Goal: Information Seeking & Learning: Check status

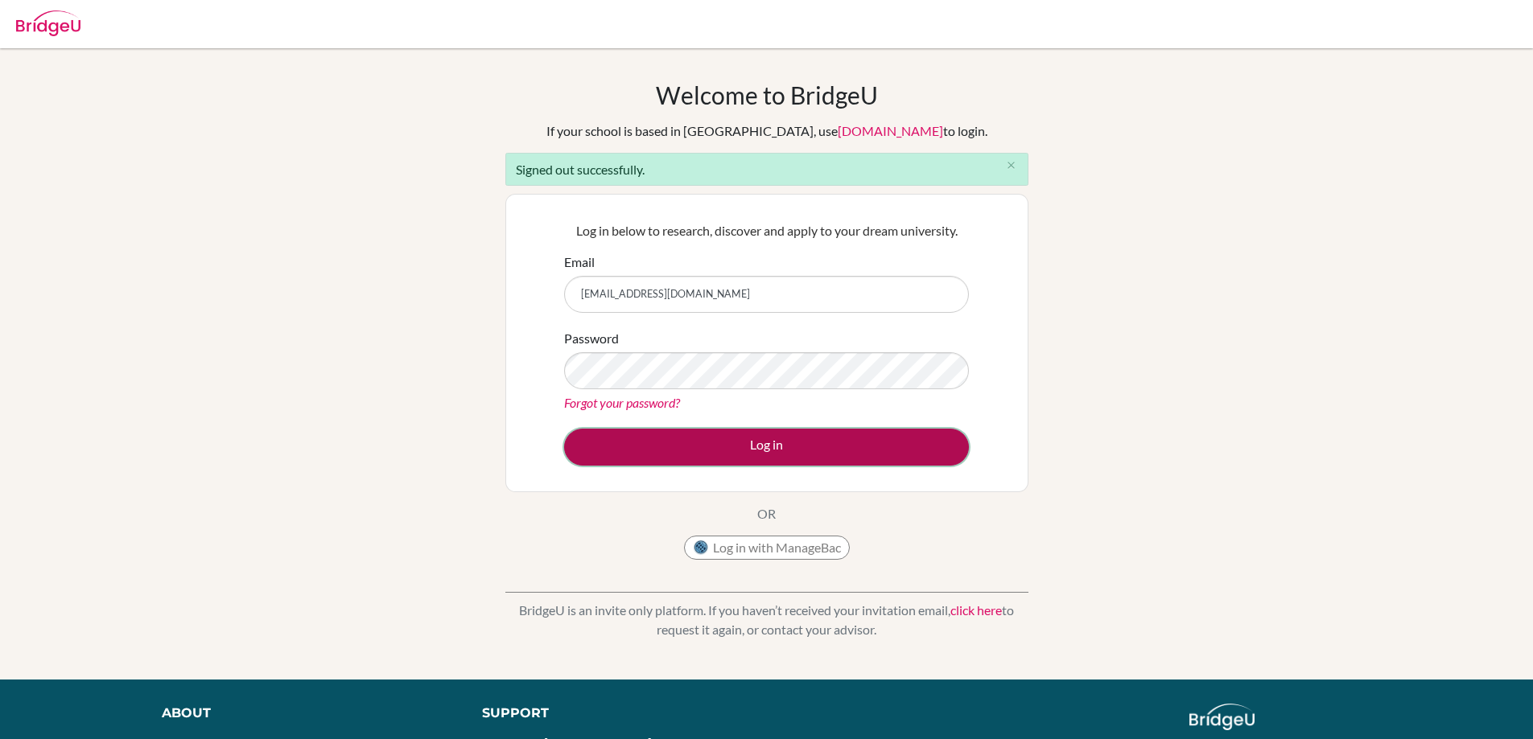
click at [726, 452] on button "Log in" at bounding box center [766, 447] width 405 height 37
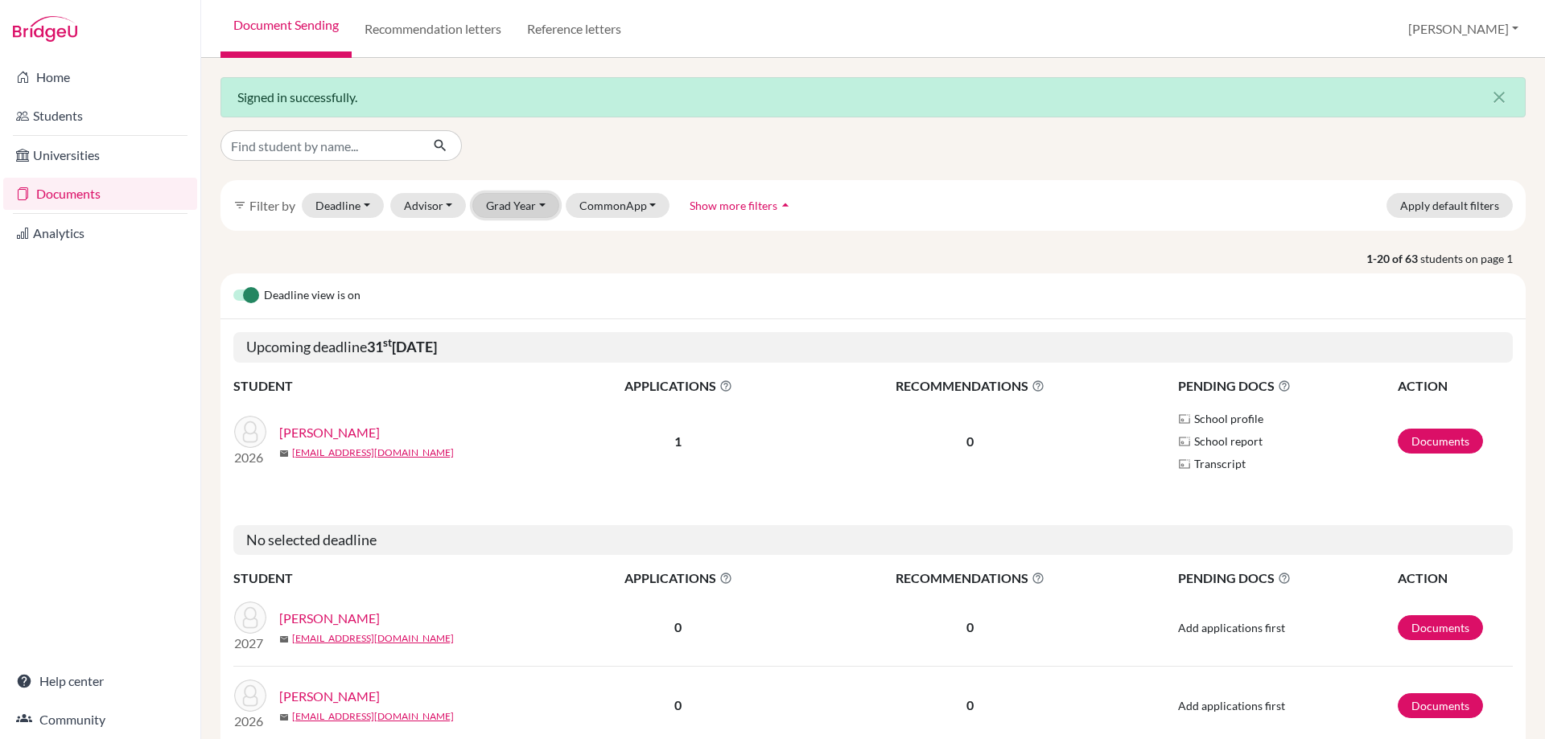
click at [504, 212] on button "Grad Year" at bounding box center [515, 205] width 87 height 25
click at [511, 301] on button "2026" at bounding box center [520, 291] width 95 height 26
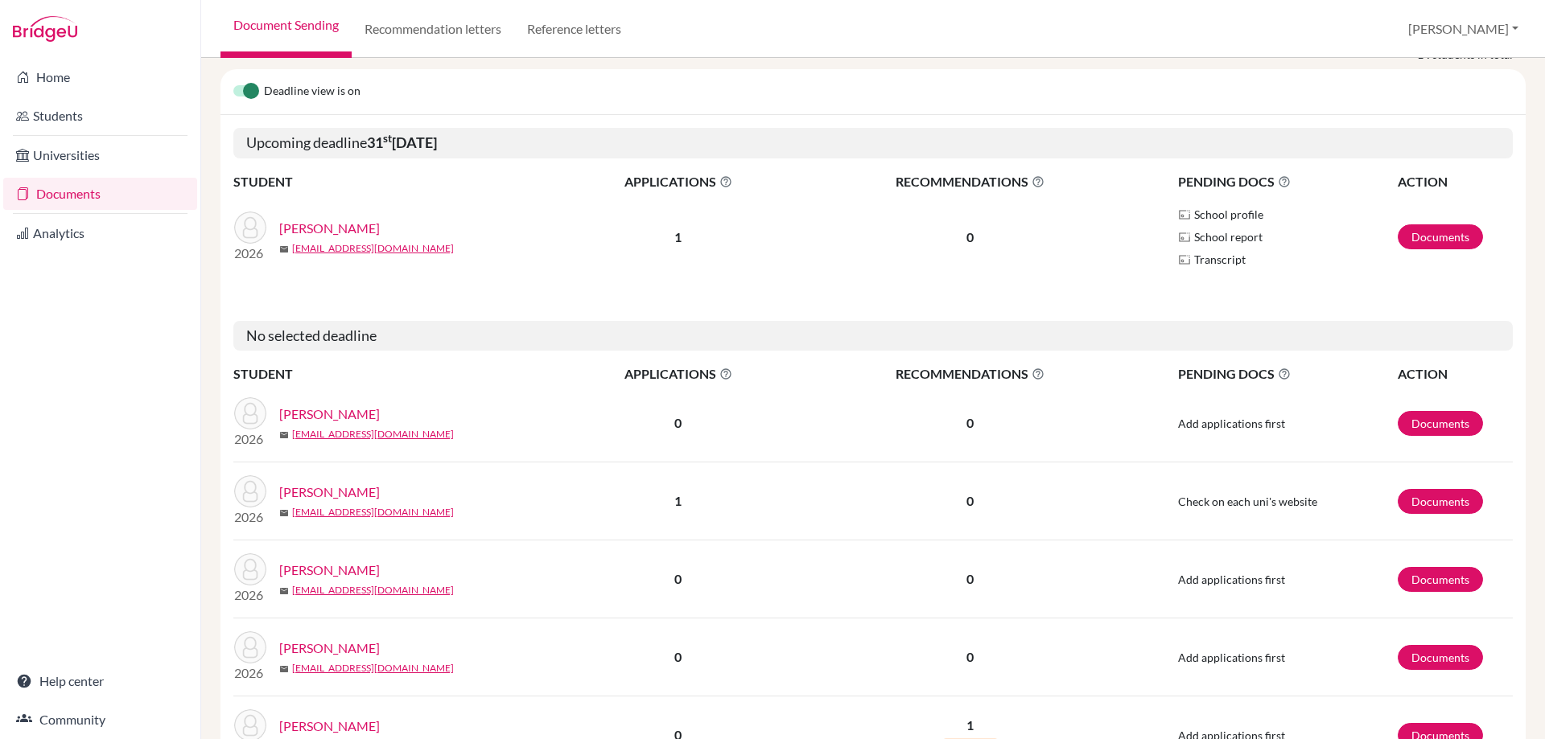
scroll to position [255, 0]
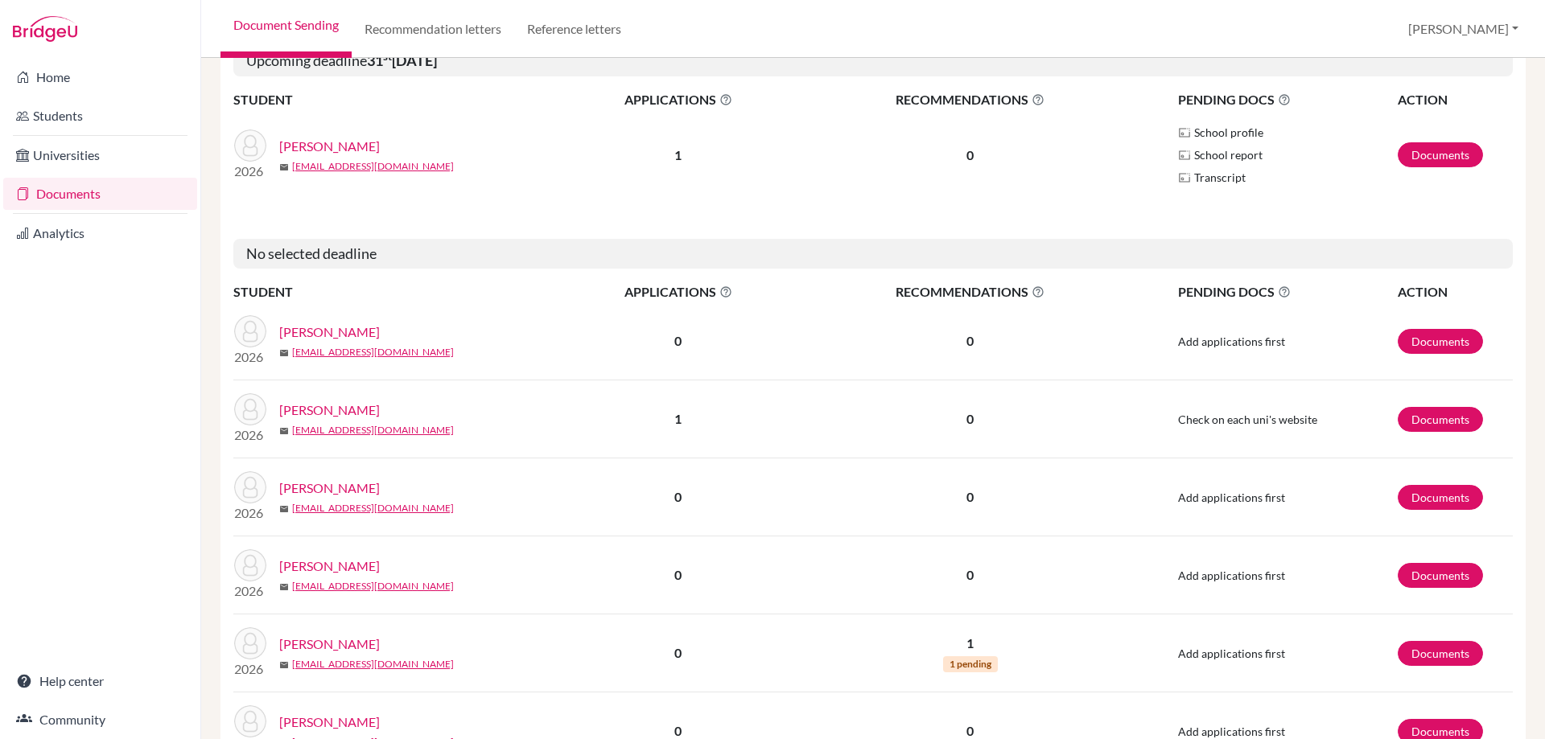
scroll to position [322, 0]
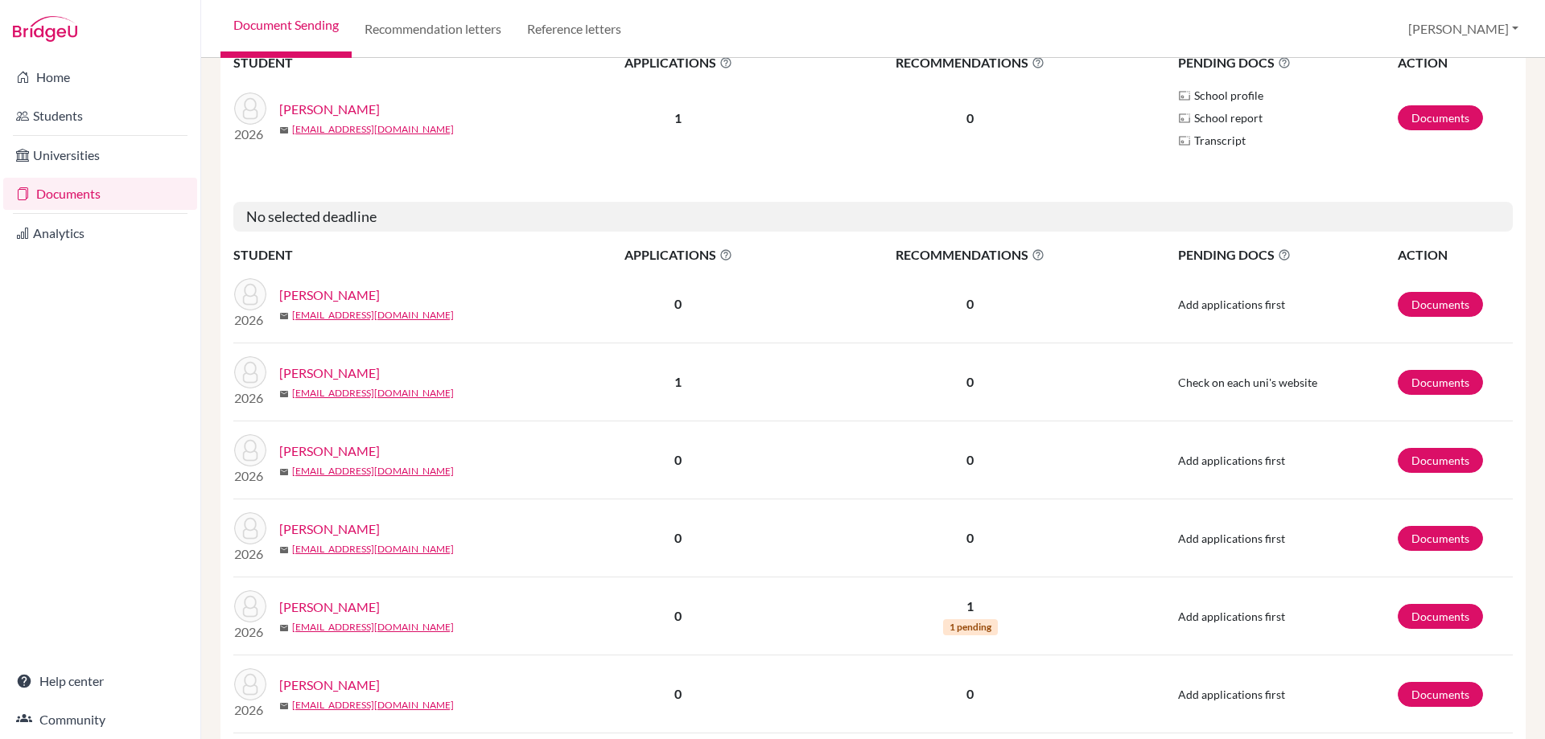
click at [349, 599] on link "Dieguez, Alejandra" at bounding box center [329, 607] width 101 height 19
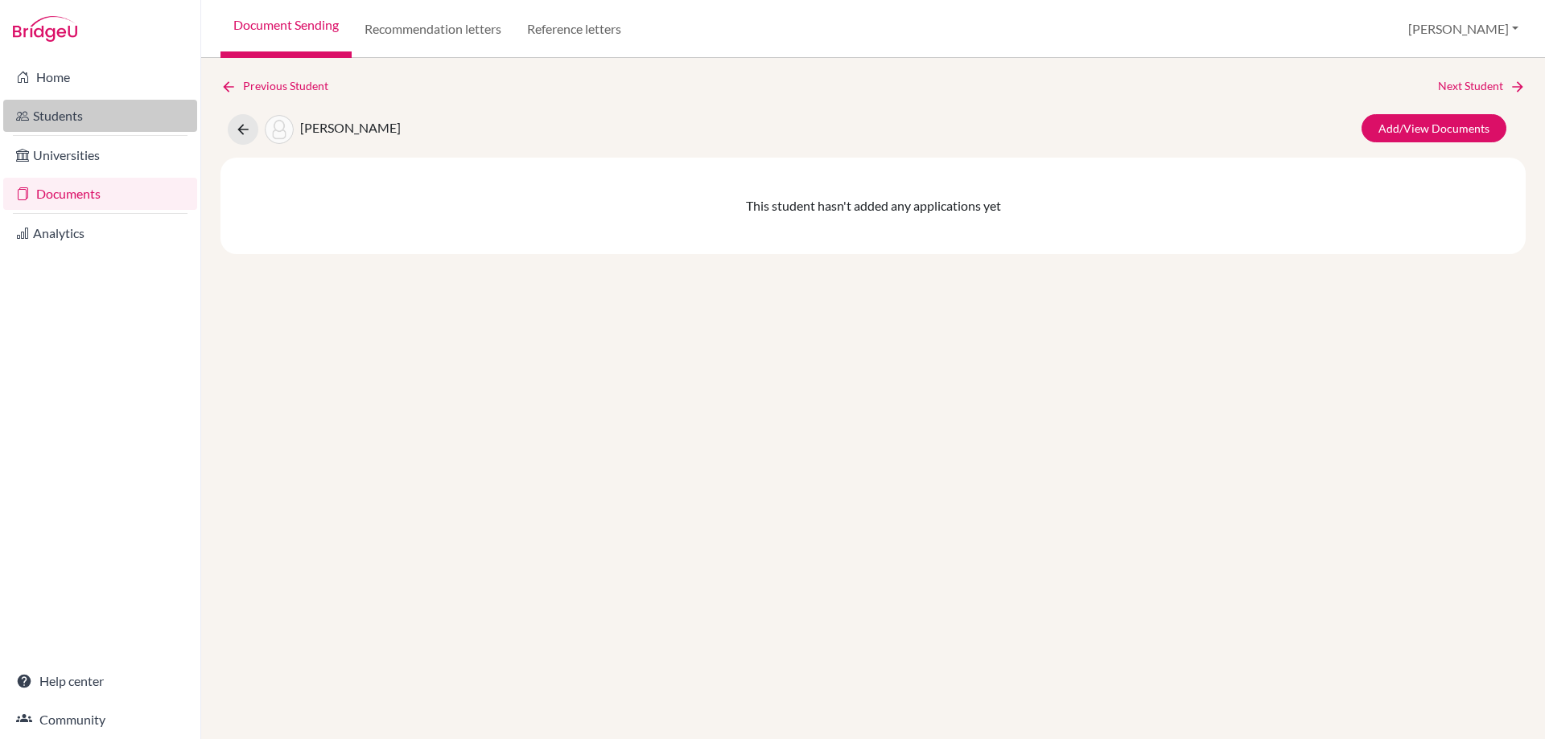
click at [79, 116] on link "Students" at bounding box center [100, 116] width 194 height 32
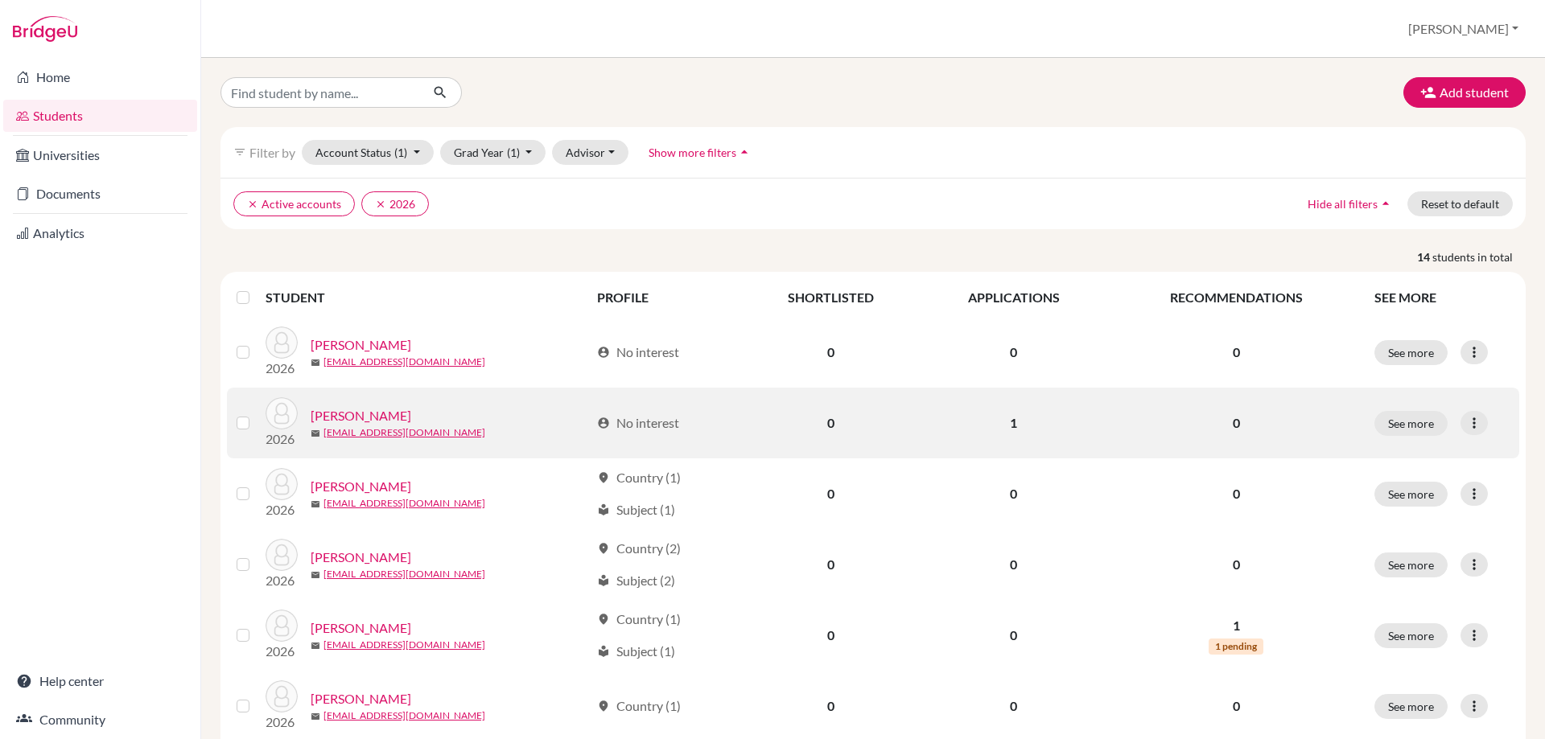
scroll to position [80, 0]
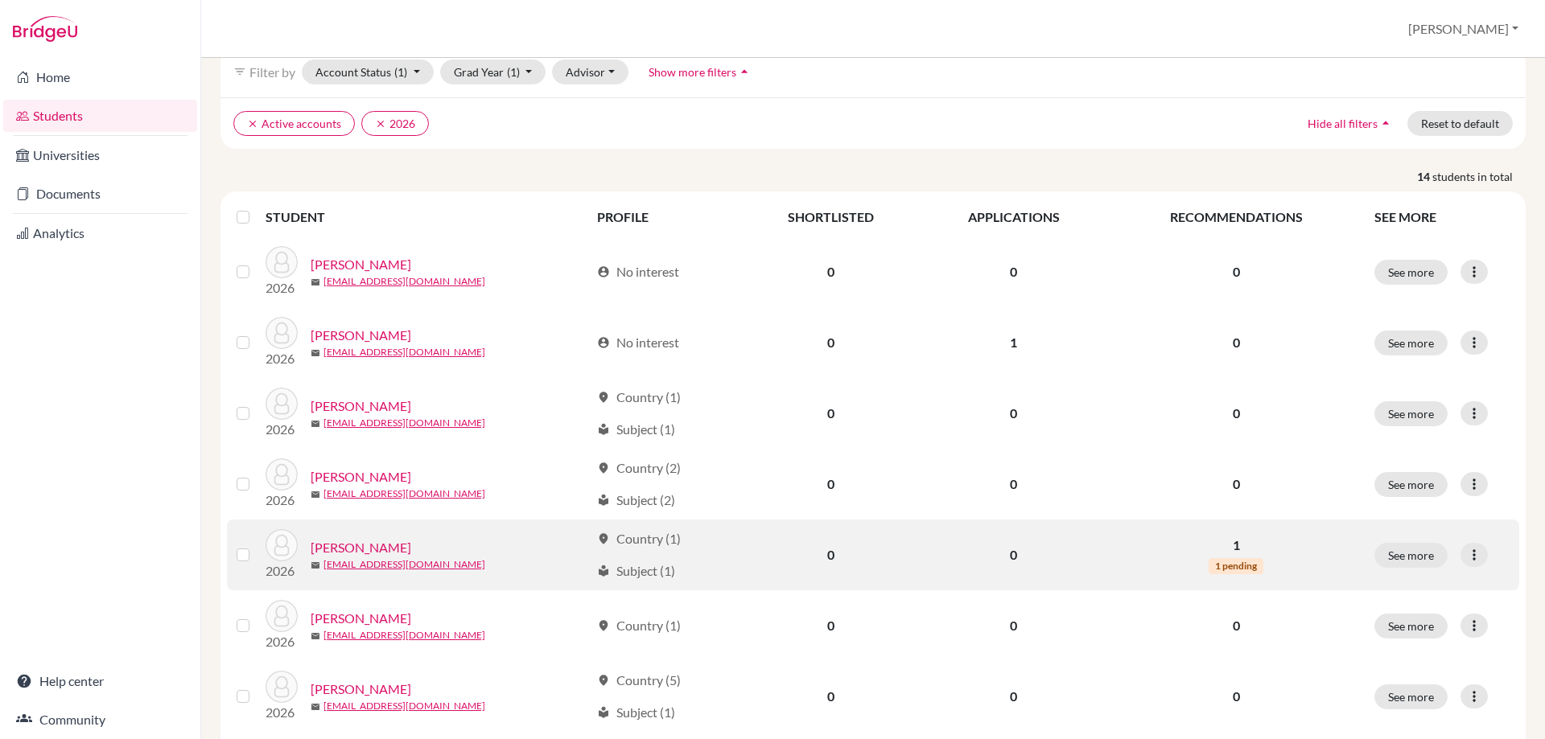
click at [396, 549] on link "[PERSON_NAME]" at bounding box center [361, 547] width 101 height 19
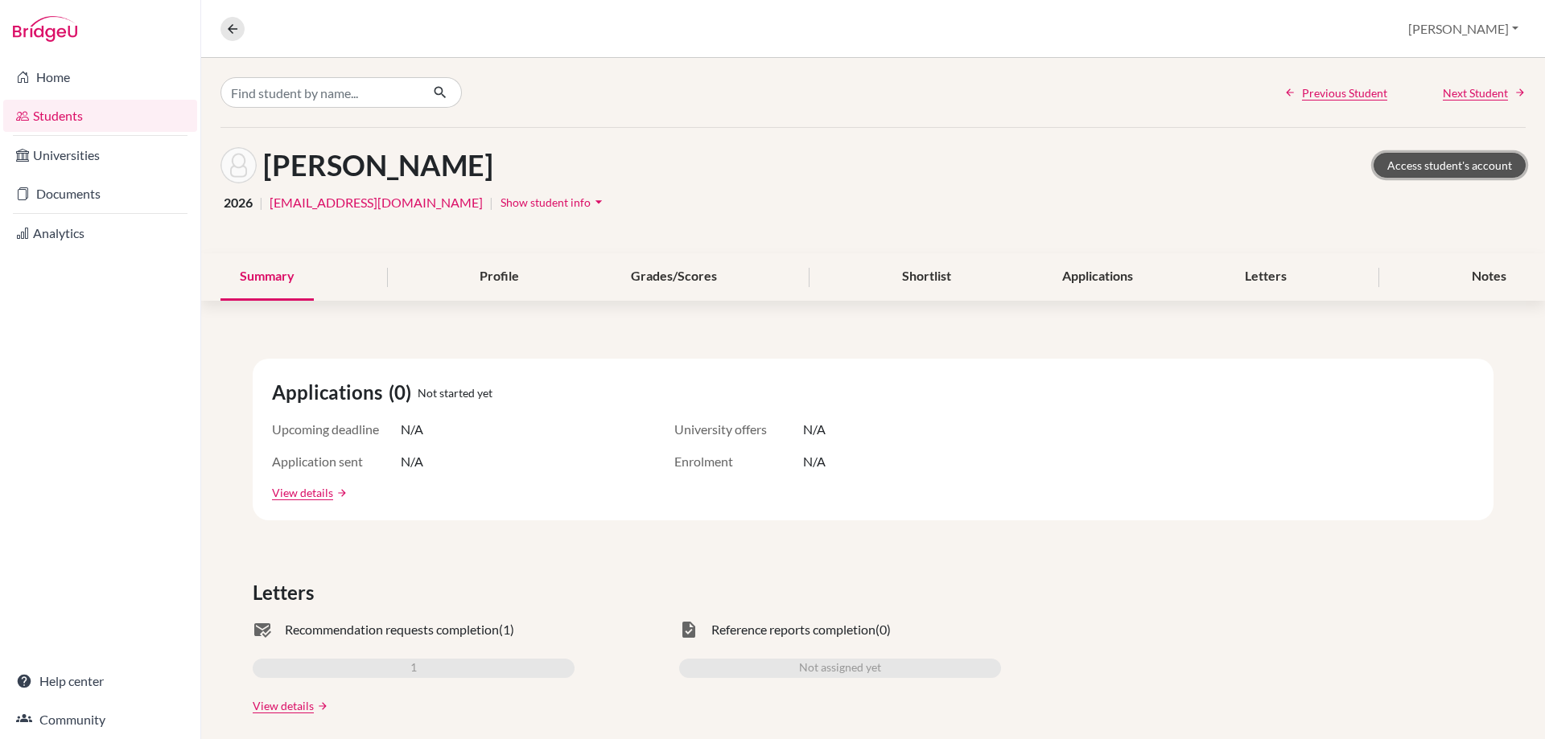
click at [1427, 156] on link "Access student's account" at bounding box center [1449, 165] width 152 height 25
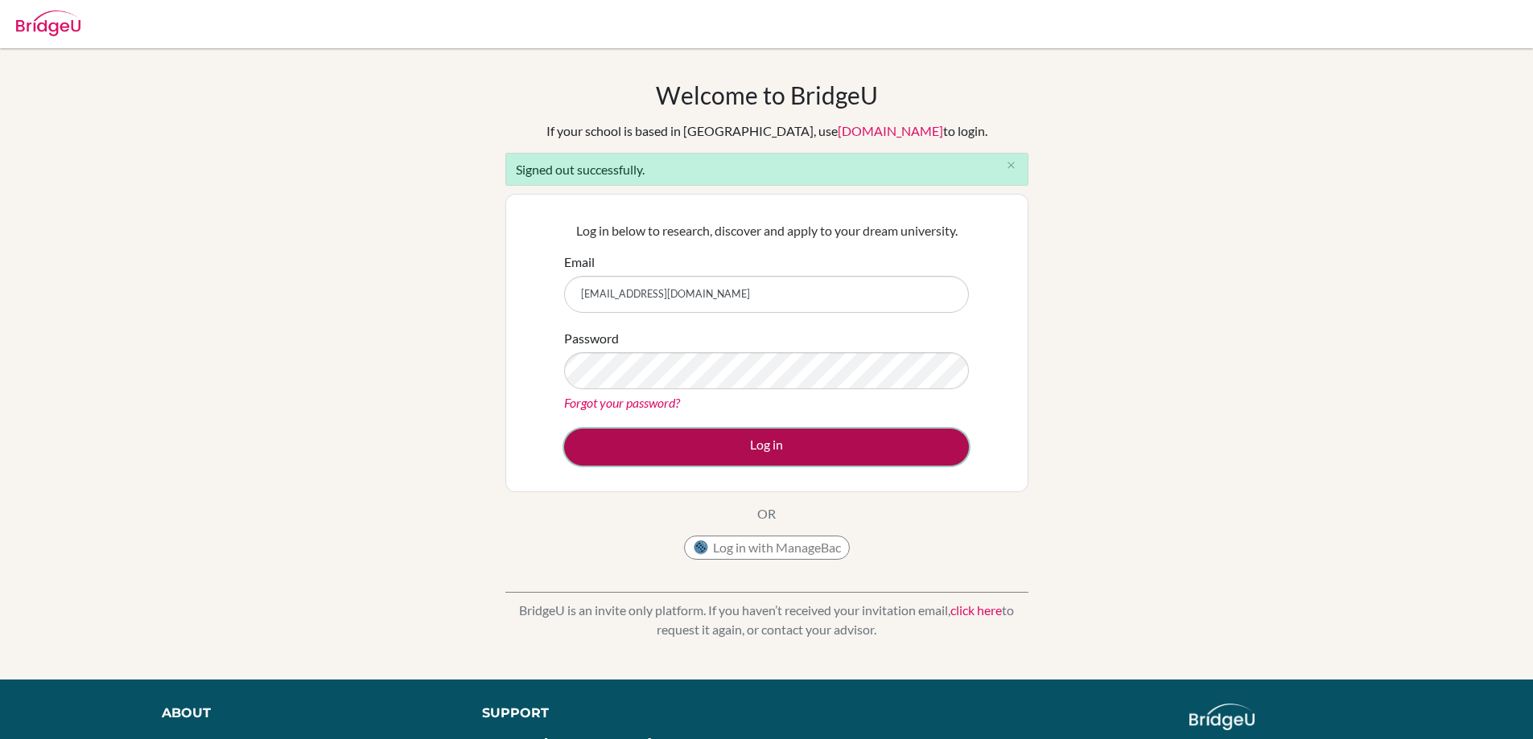
click at [760, 447] on button "Log in" at bounding box center [766, 447] width 405 height 37
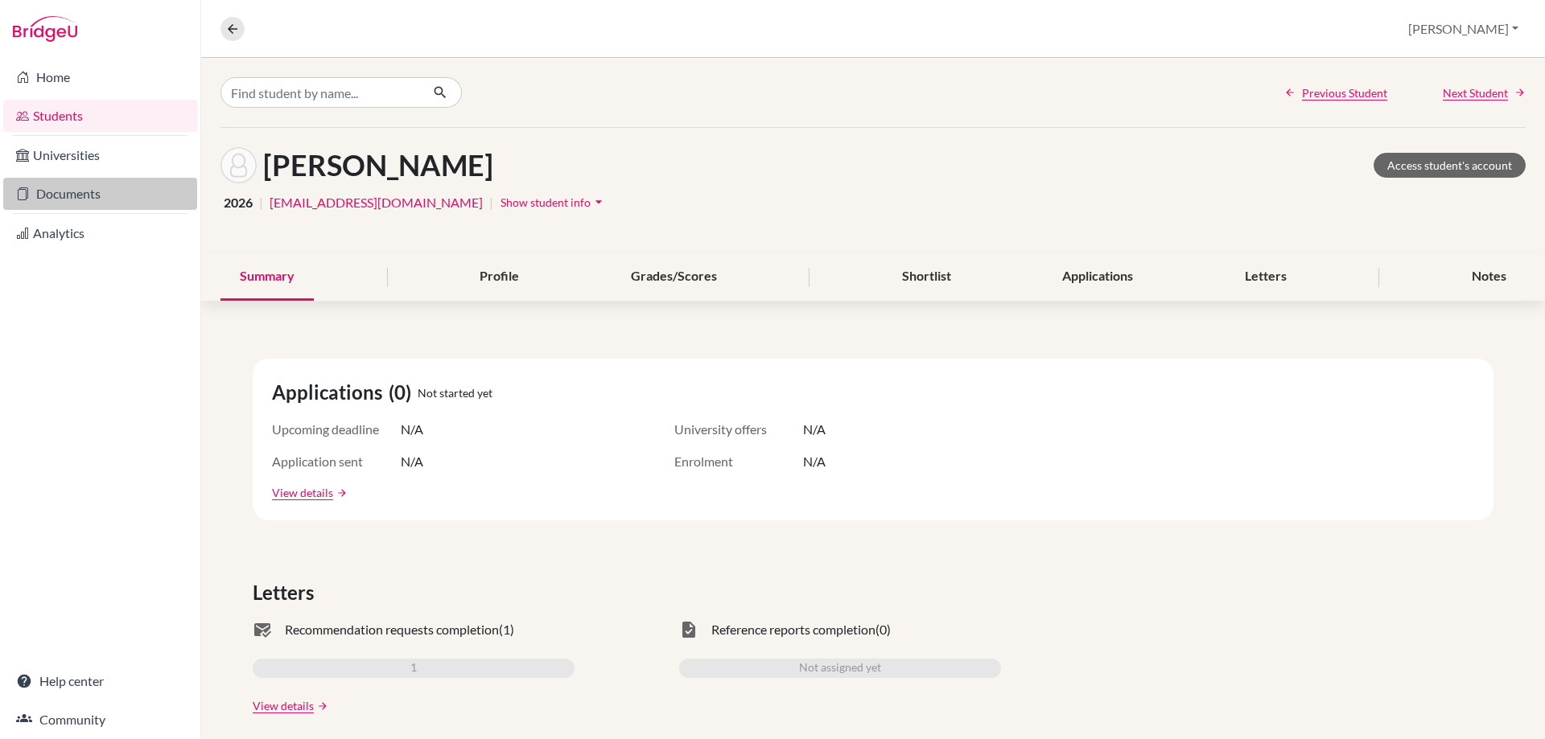
click at [99, 200] on link "Documents" at bounding box center [100, 194] width 194 height 32
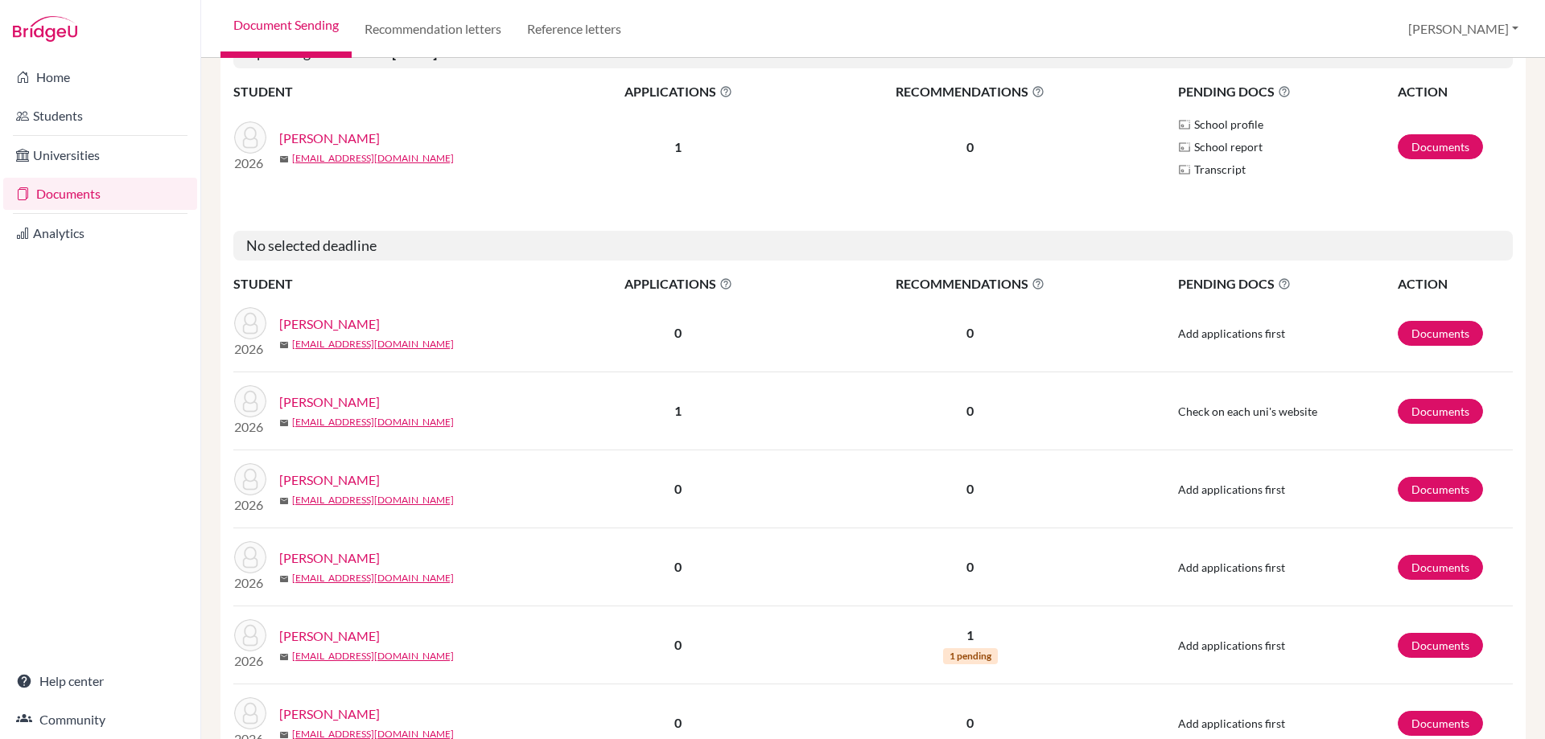
scroll to position [322, 0]
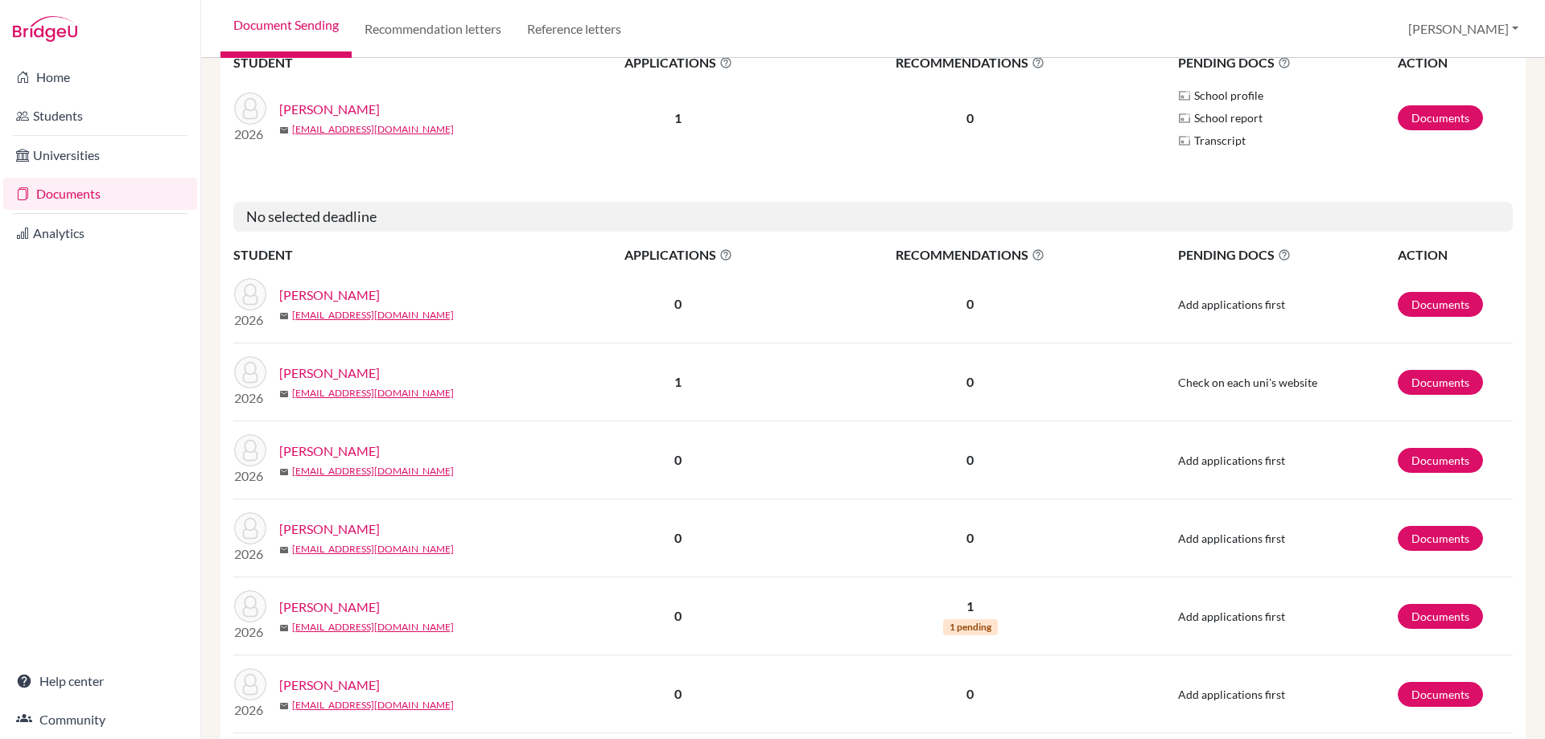
click at [348, 602] on link "[PERSON_NAME]" at bounding box center [329, 607] width 101 height 19
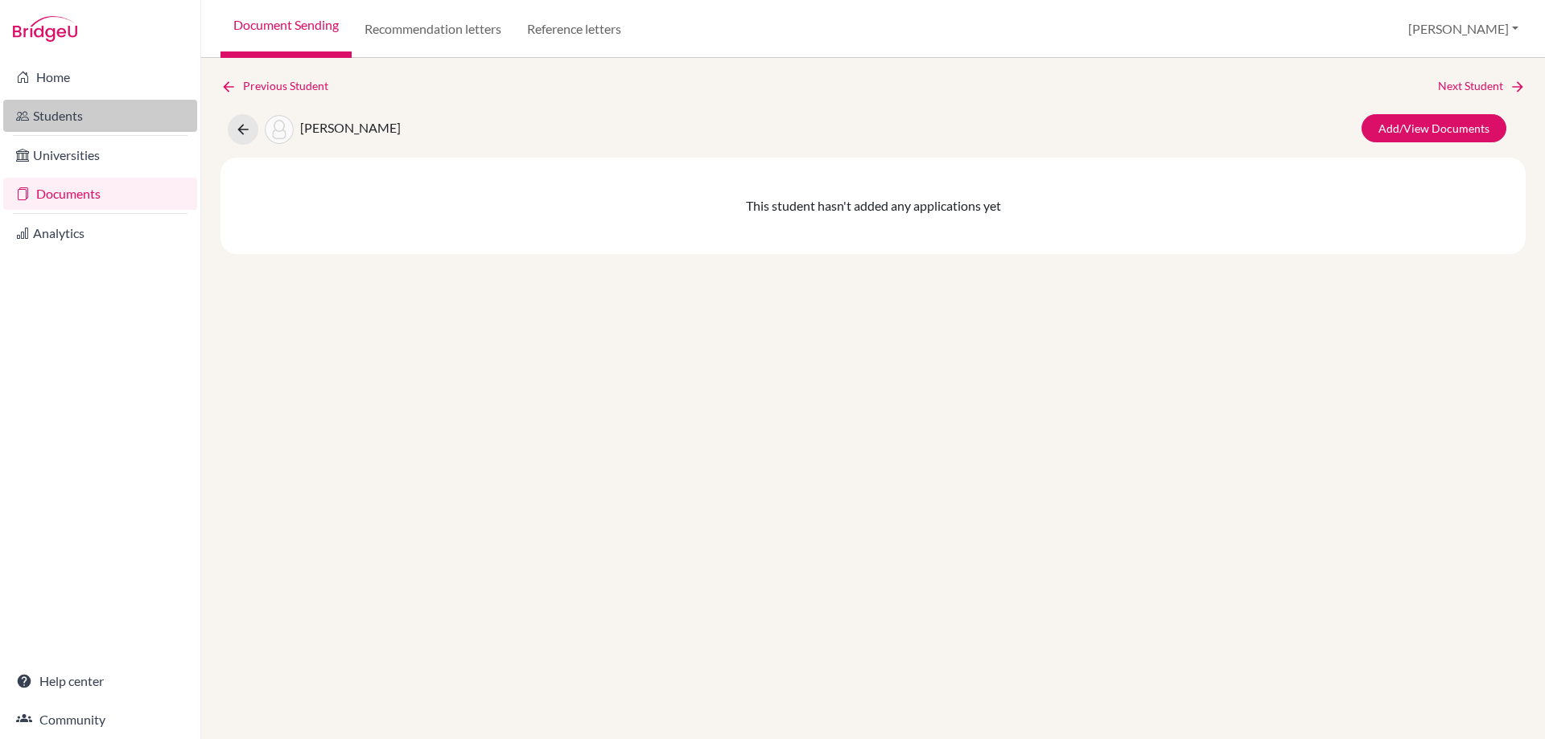
click at [62, 116] on link "Students" at bounding box center [100, 116] width 194 height 32
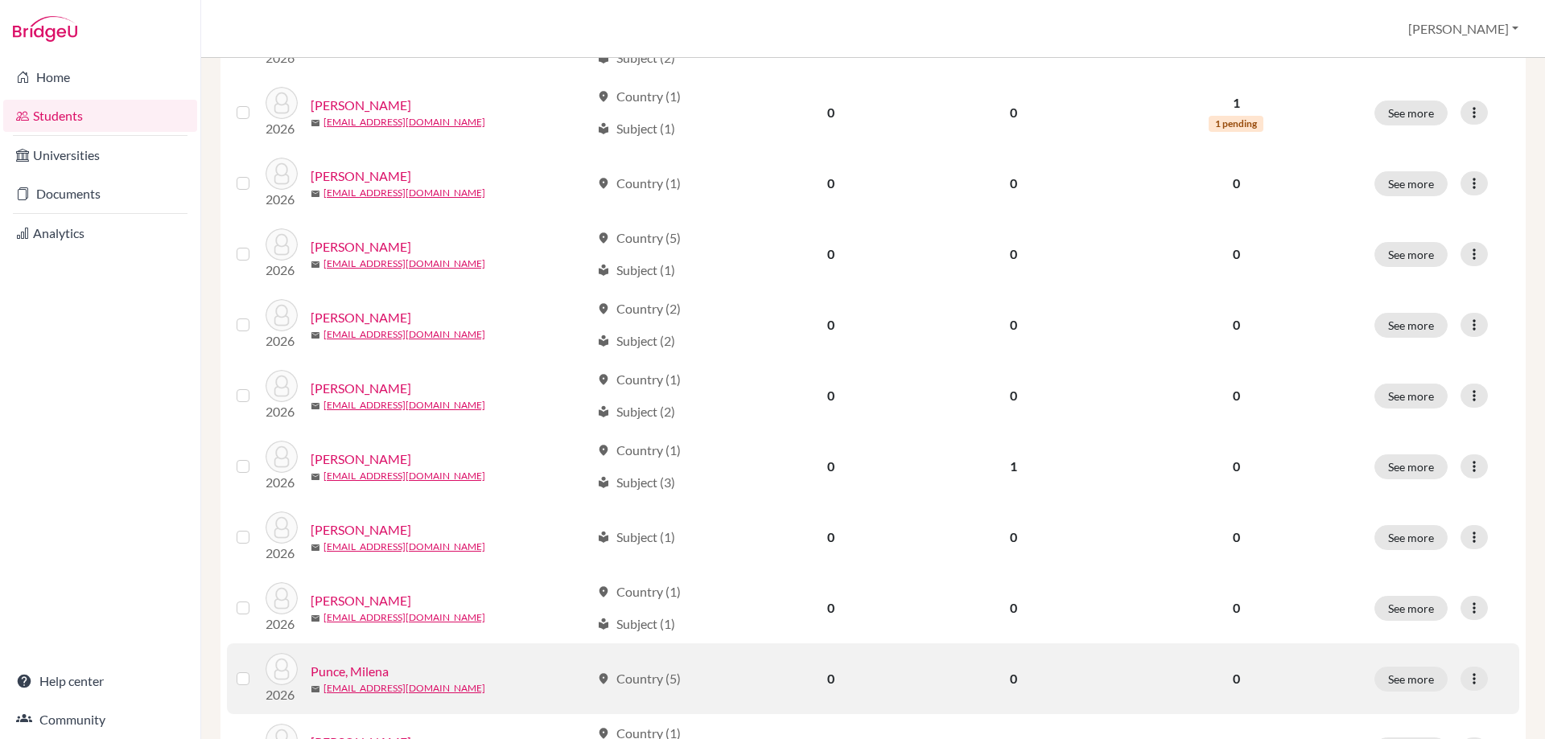
scroll to position [563, 0]
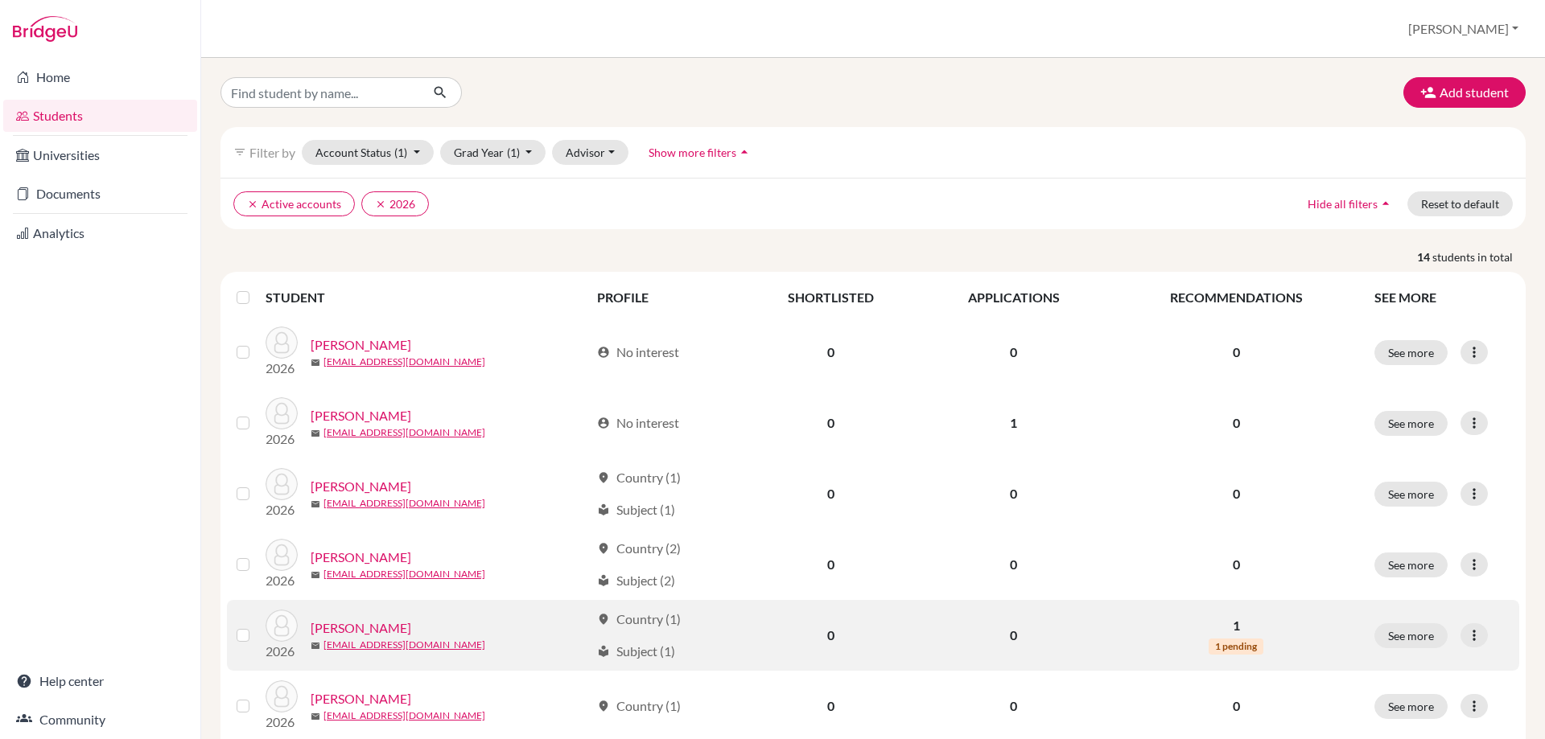
click at [364, 626] on link "[PERSON_NAME]" at bounding box center [361, 628] width 101 height 19
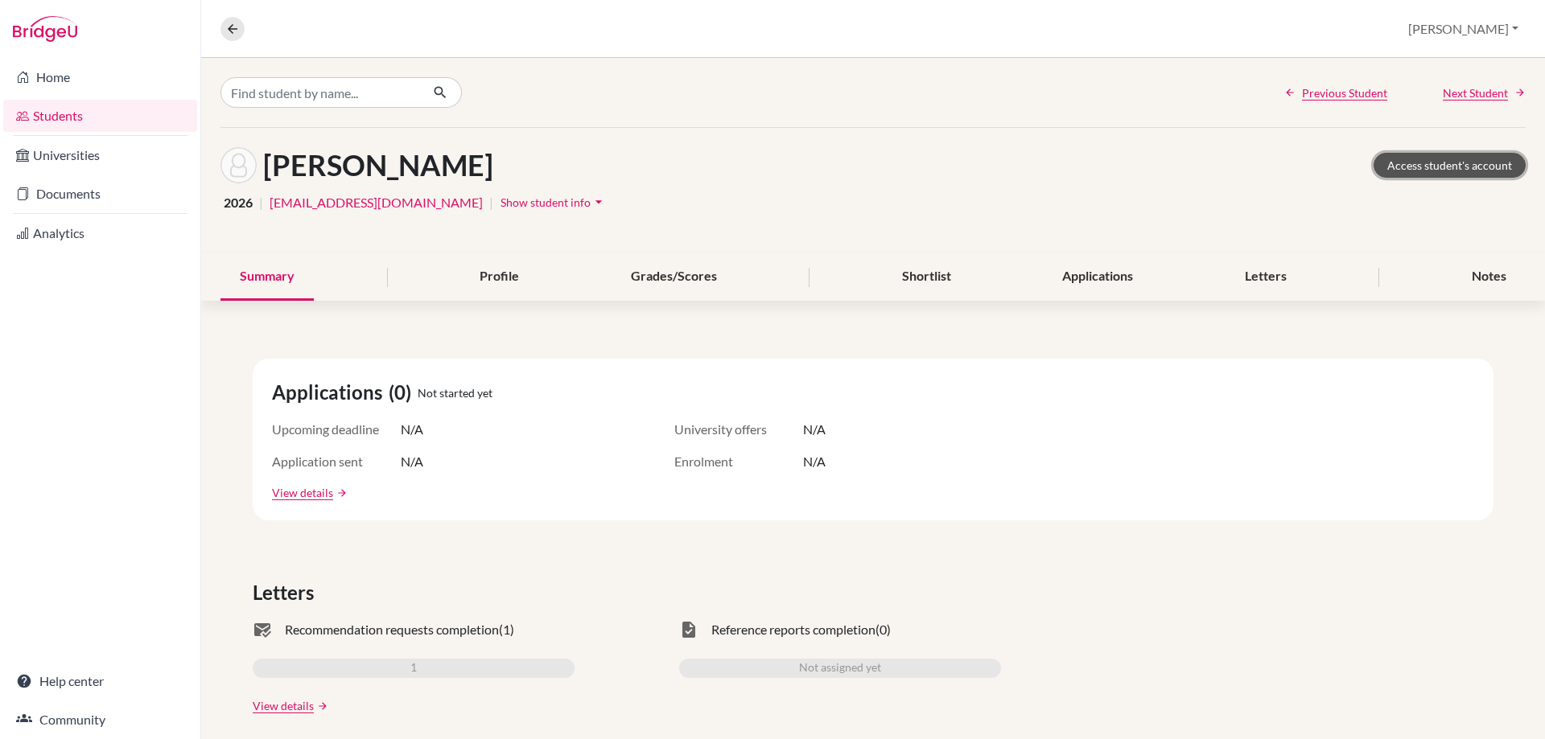
click at [1451, 174] on link "Access student's account" at bounding box center [1449, 165] width 152 height 25
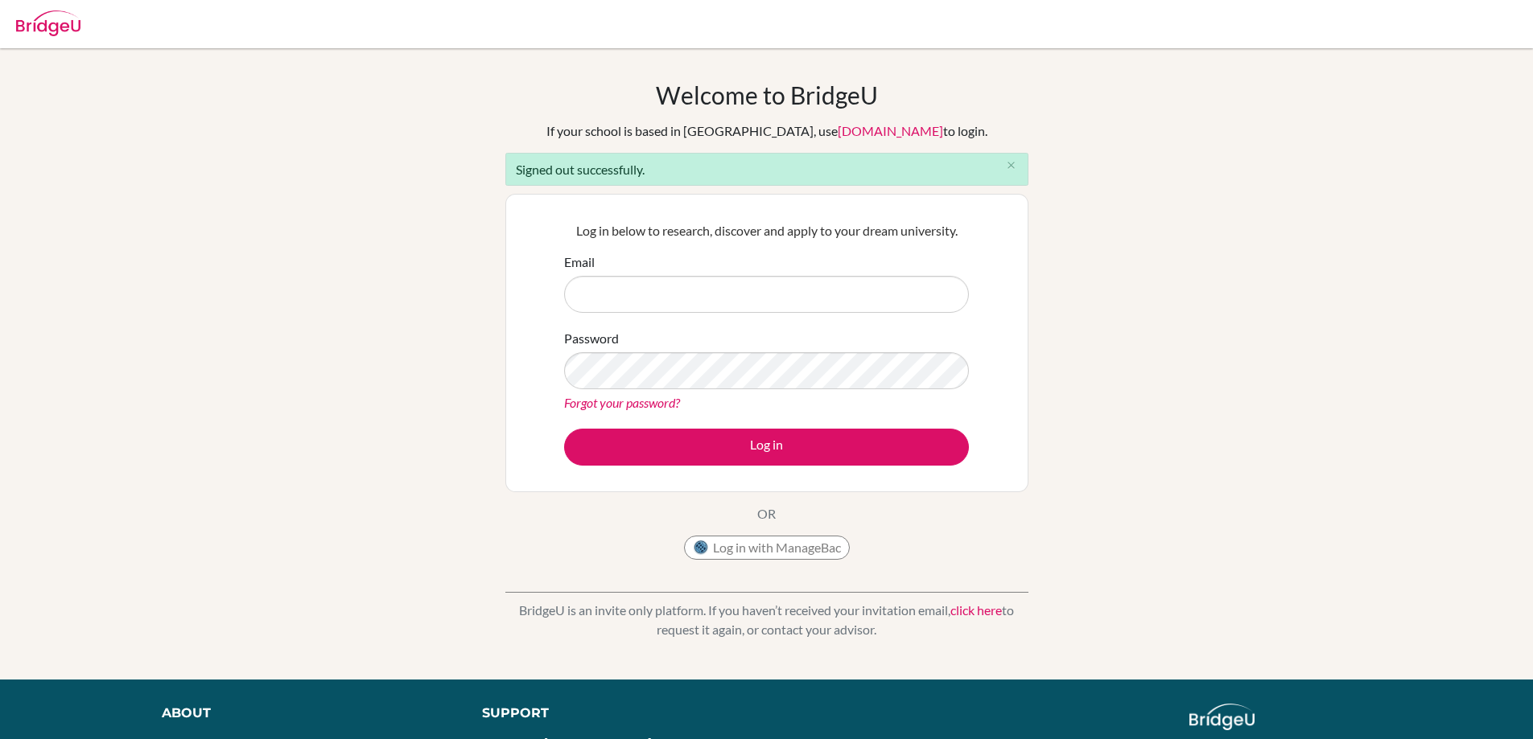
type input "[EMAIL_ADDRESS][DOMAIN_NAME]"
click at [745, 437] on button "Log in" at bounding box center [766, 447] width 405 height 37
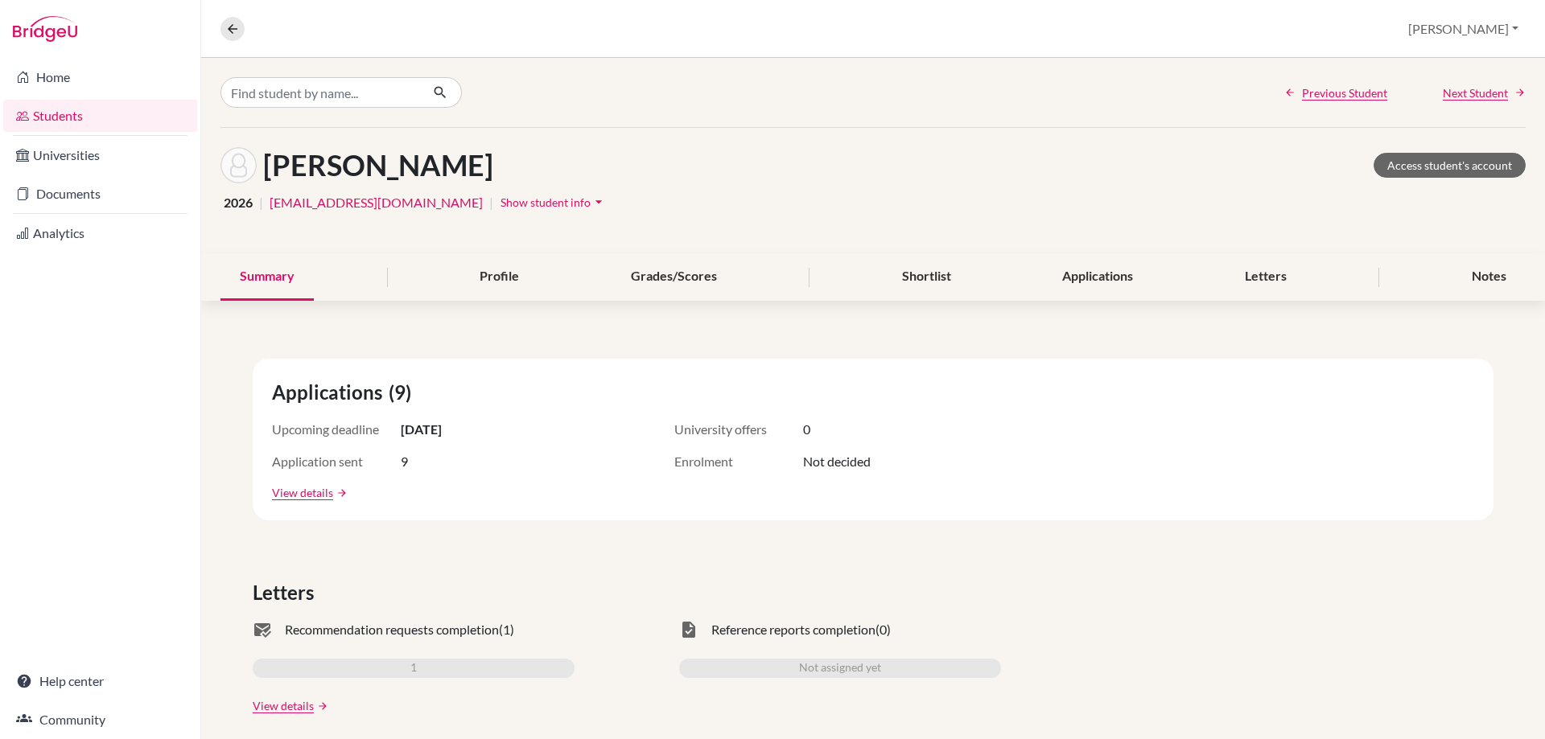
click at [80, 112] on link "Students" at bounding box center [100, 116] width 194 height 32
click at [70, 76] on link "Home" at bounding box center [100, 77] width 194 height 32
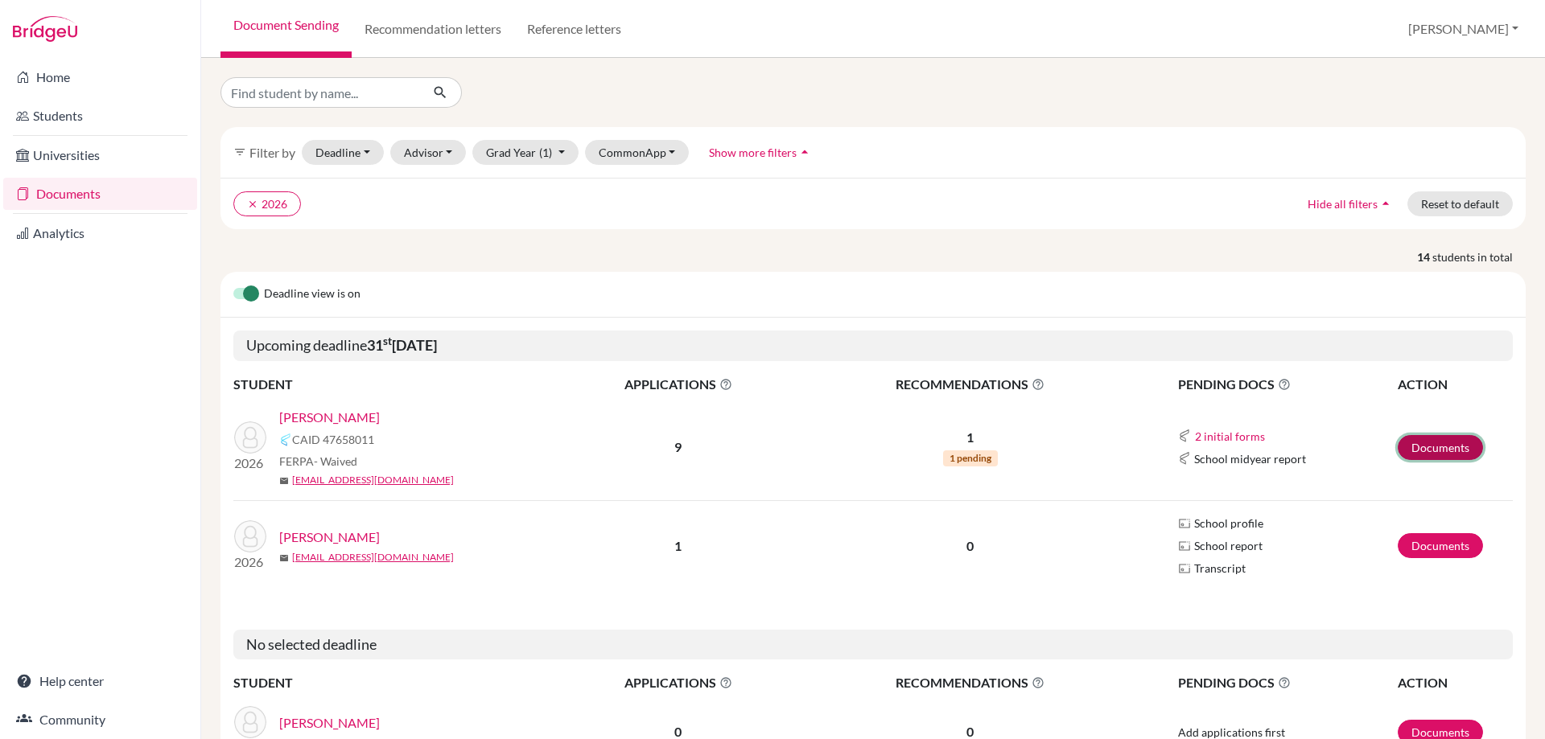
click at [1401, 443] on link "Documents" at bounding box center [1439, 447] width 85 height 25
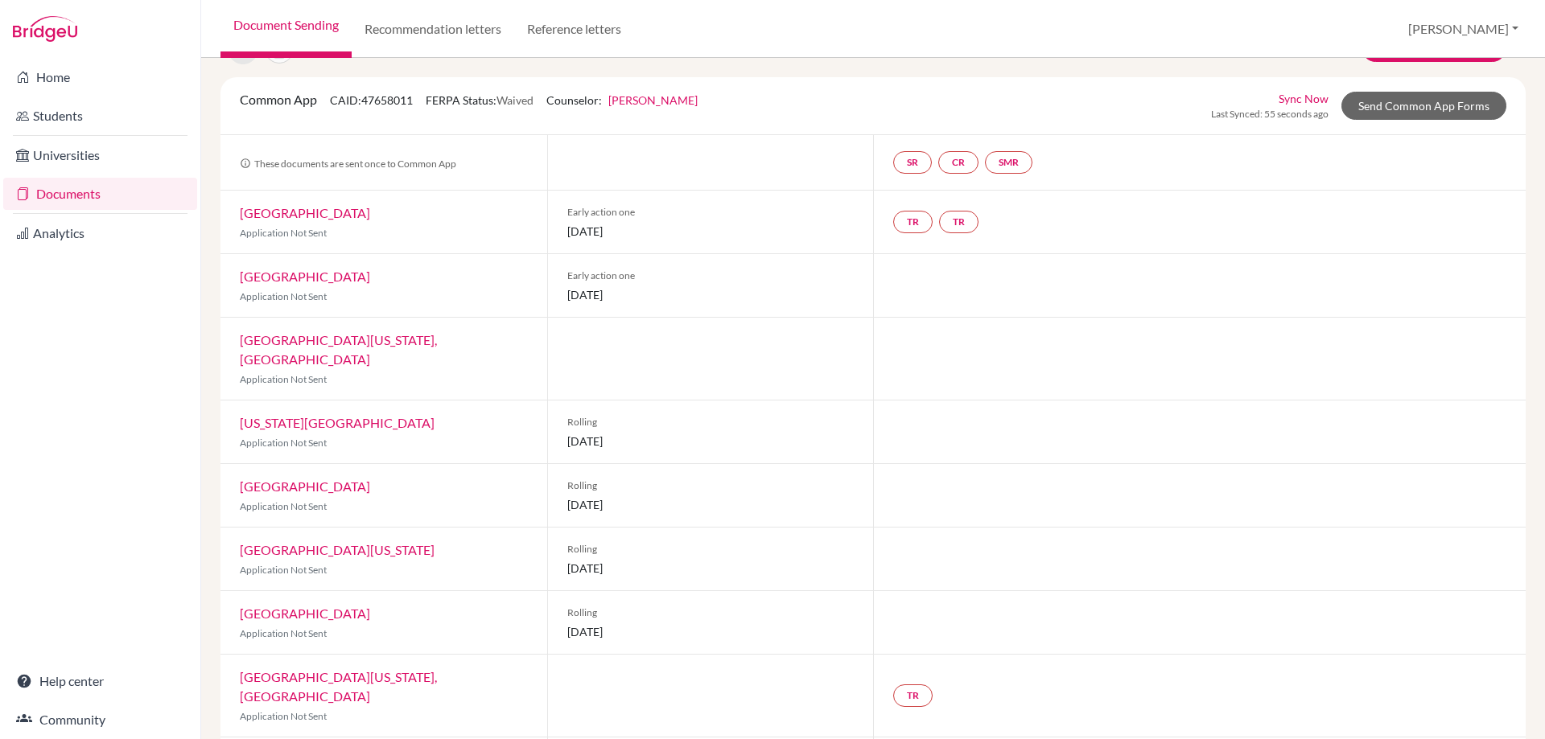
scroll to position [122, 0]
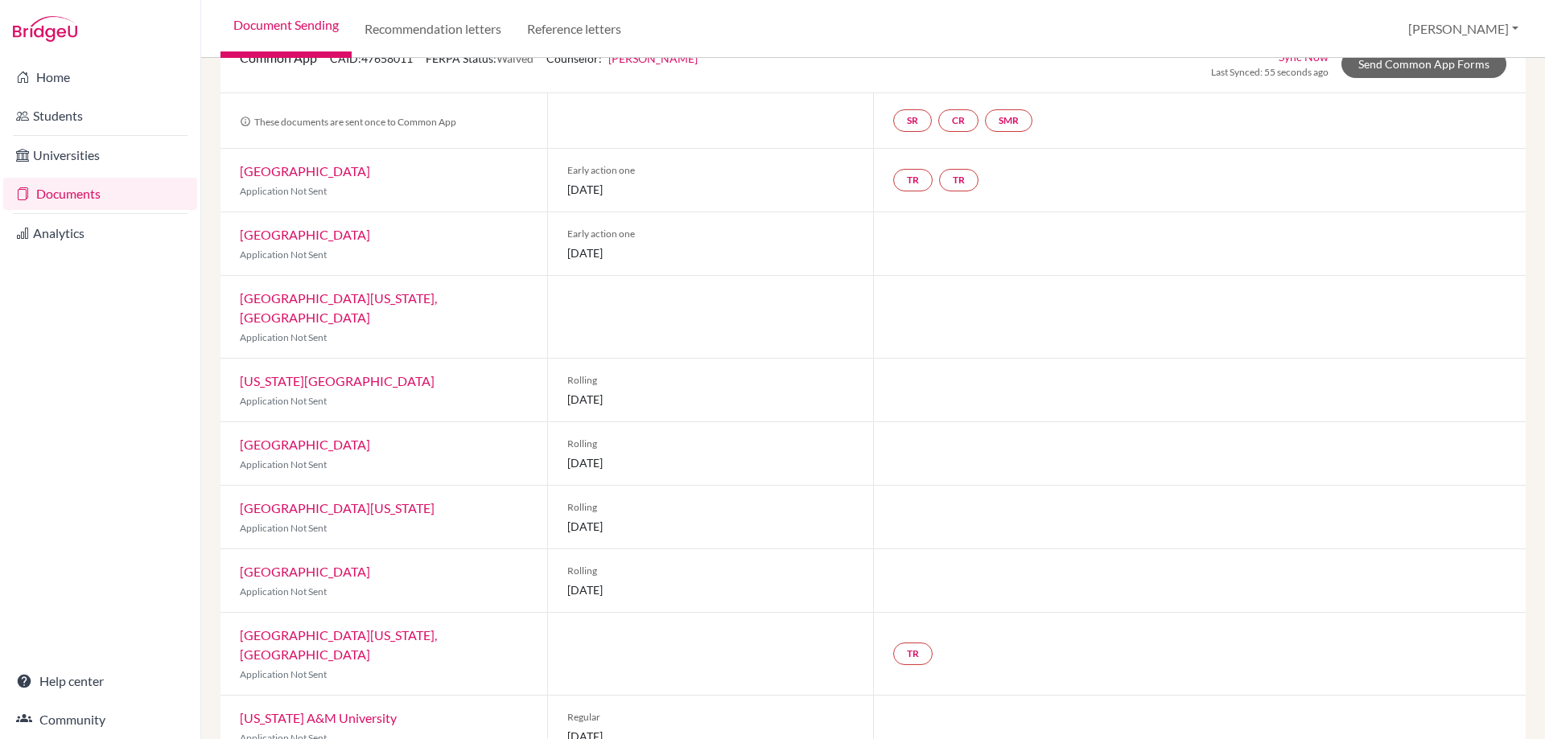
drag, startPoint x: 632, startPoint y: 574, endPoint x: 545, endPoint y: 578, distance: 87.0
click at [547, 578] on div "Rolling [DATE]" at bounding box center [710, 580] width 327 height 63
click at [658, 582] on span "[DATE]" at bounding box center [710, 590] width 287 height 17
drag, startPoint x: 658, startPoint y: 562, endPoint x: 562, endPoint y: 566, distance: 95.8
click at [562, 566] on div "Rolling [DATE]" at bounding box center [710, 580] width 327 height 63
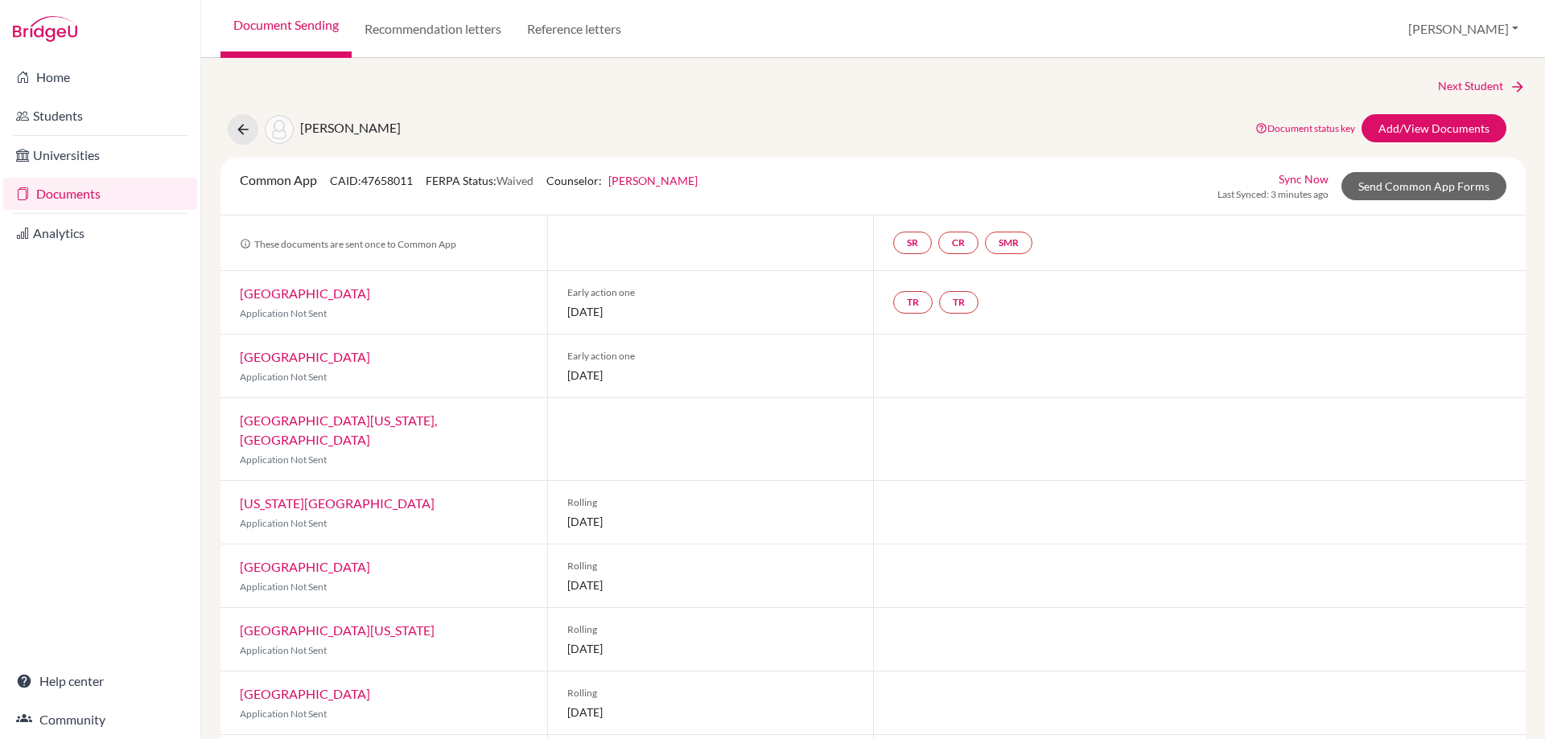
scroll to position [80, 0]
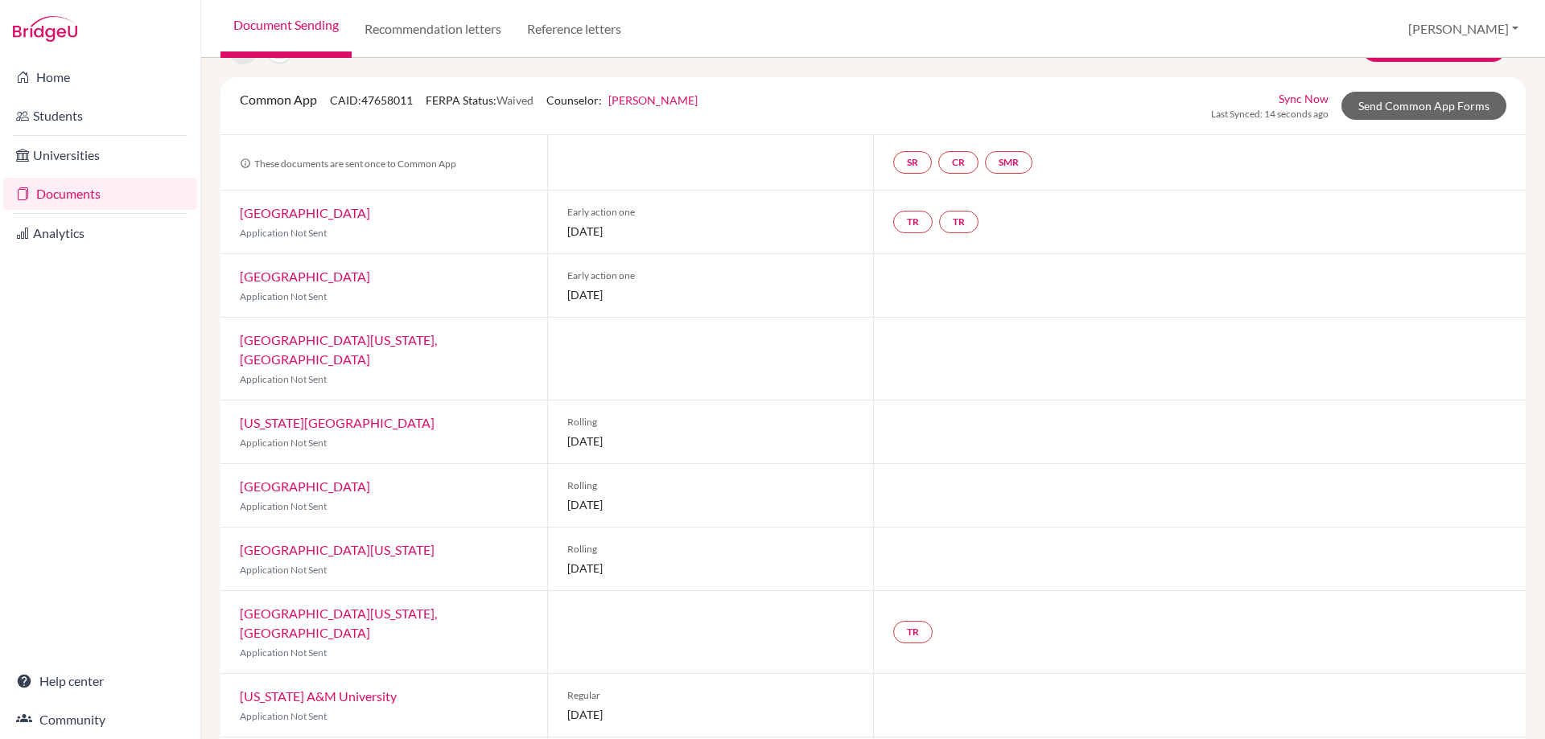
scroll to position [122, 0]
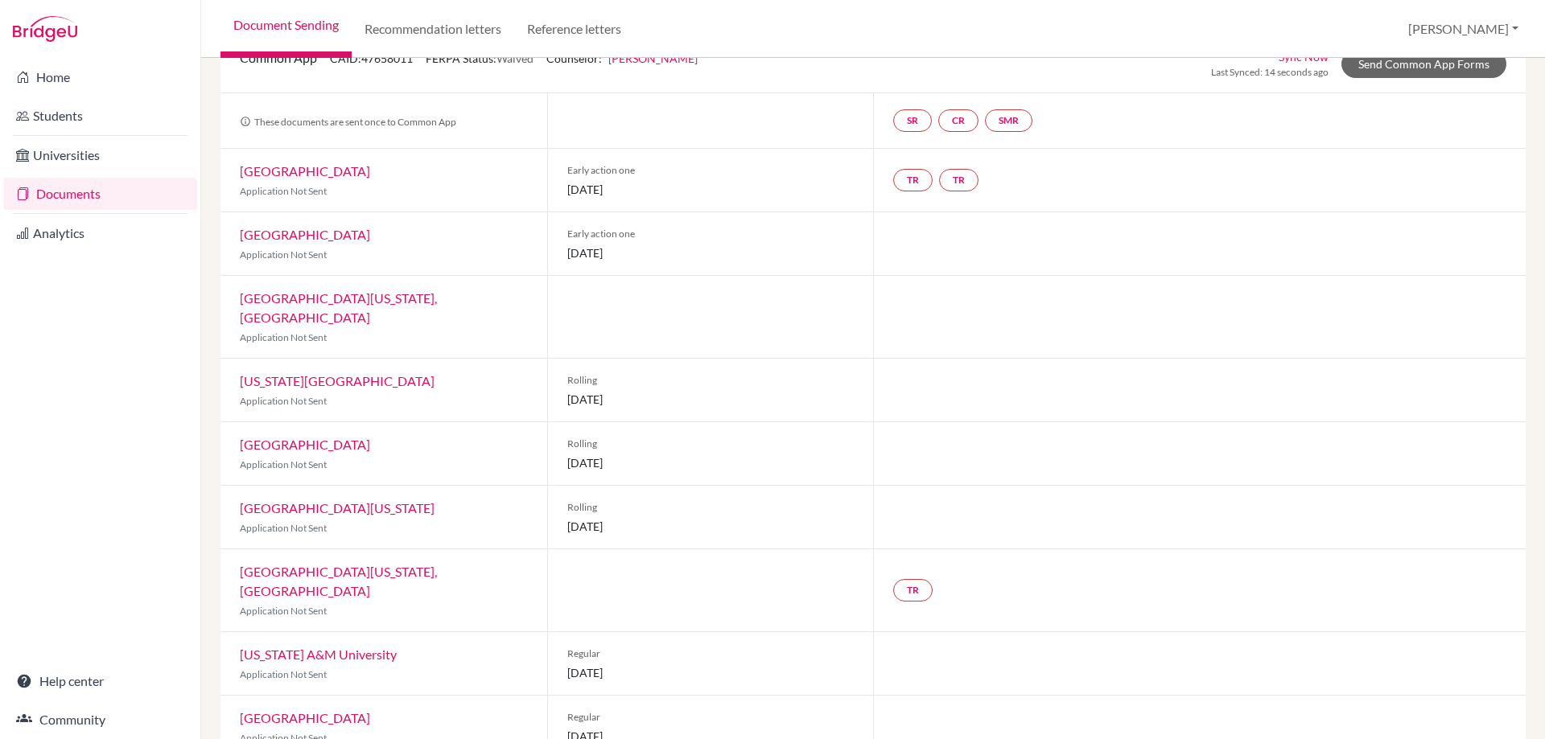
drag, startPoint x: 458, startPoint y: 173, endPoint x: 233, endPoint y: 179, distance: 224.5
click at [233, 179] on div "[GEOGRAPHIC_DATA] Application Not Sent" at bounding box center [383, 180] width 327 height 63
copy link "[GEOGRAPHIC_DATA]"
drag, startPoint x: 470, startPoint y: 235, endPoint x: 240, endPoint y: 237, distance: 230.1
click at [240, 237] on div "[GEOGRAPHIC_DATA] Application Not Sent" at bounding box center [383, 243] width 327 height 63
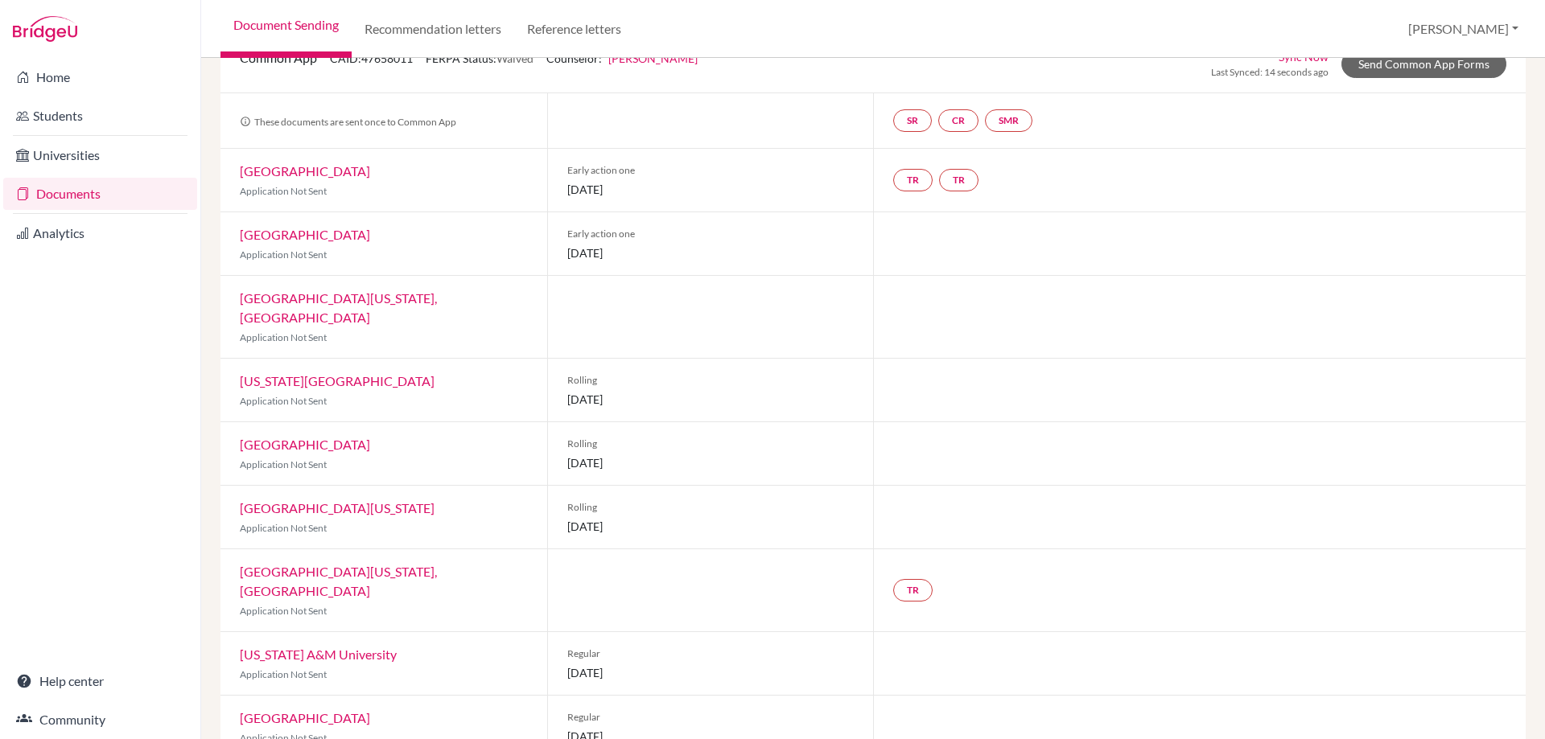
copy link "[GEOGRAPHIC_DATA]"
drag, startPoint x: 470, startPoint y: 298, endPoint x: 236, endPoint y: 302, distance: 234.2
click at [236, 302] on div "[GEOGRAPHIC_DATA][US_STATE], [GEOGRAPHIC_DATA] Application Not Sent" at bounding box center [383, 317] width 327 height 82
copy link "[GEOGRAPHIC_DATA][US_STATE], [GEOGRAPHIC_DATA]"
drag, startPoint x: 398, startPoint y: 365, endPoint x: 226, endPoint y: 365, distance: 172.2
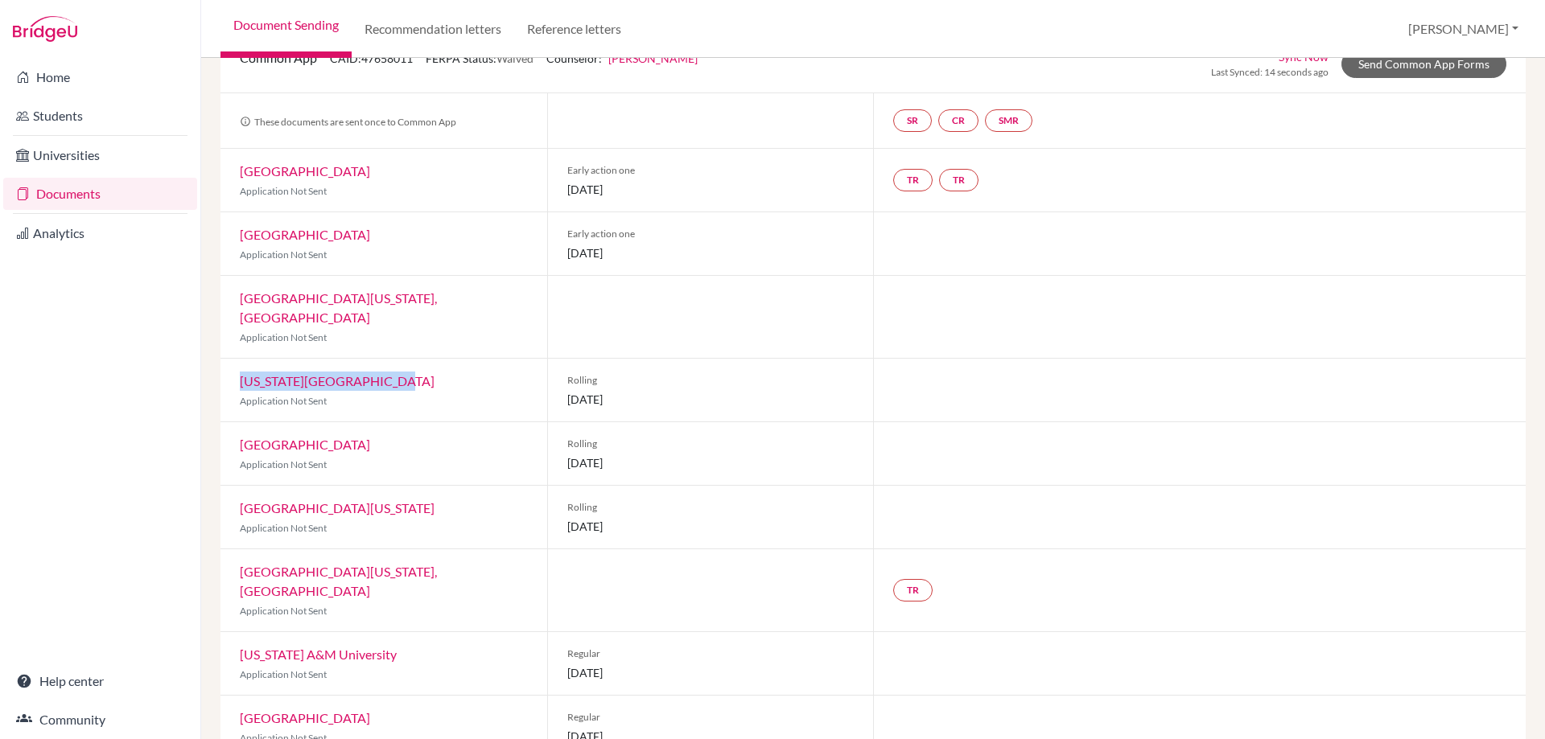
click at [226, 365] on div "Arizona State University Application Not Sent" at bounding box center [383, 390] width 327 height 63
copy link "[US_STATE][GEOGRAPHIC_DATA]"
drag, startPoint x: 401, startPoint y: 420, endPoint x: 234, endPoint y: 409, distance: 167.7
click at [234, 422] on div "University of Pittsburgh Application Not Sent" at bounding box center [383, 453] width 327 height 63
copy link "[GEOGRAPHIC_DATA]"
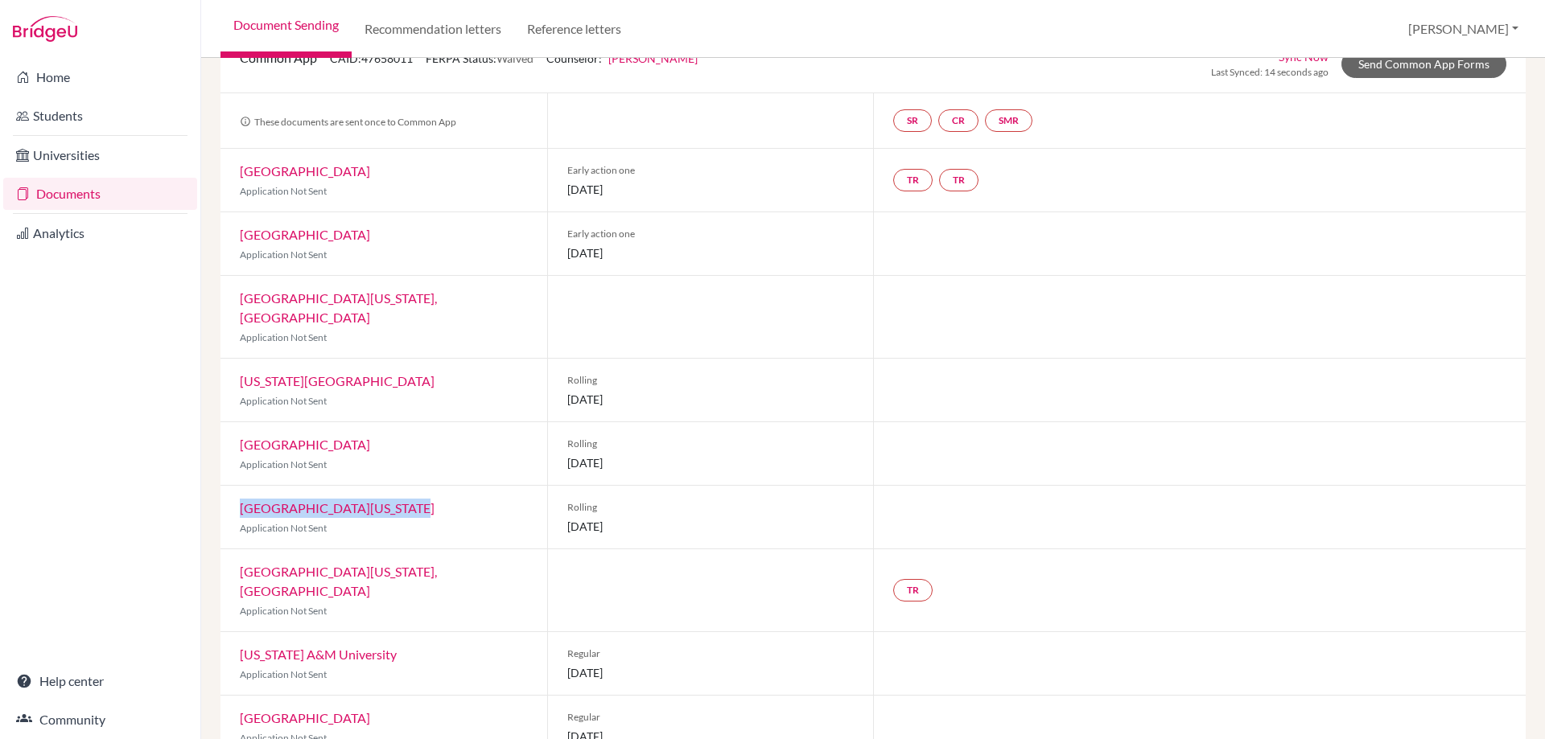
drag, startPoint x: 418, startPoint y: 492, endPoint x: 234, endPoint y: 492, distance: 183.4
click at [234, 492] on div "University of North Dakota Application Not Sent" at bounding box center [383, 517] width 327 height 63
copy link "[GEOGRAPHIC_DATA][US_STATE]"
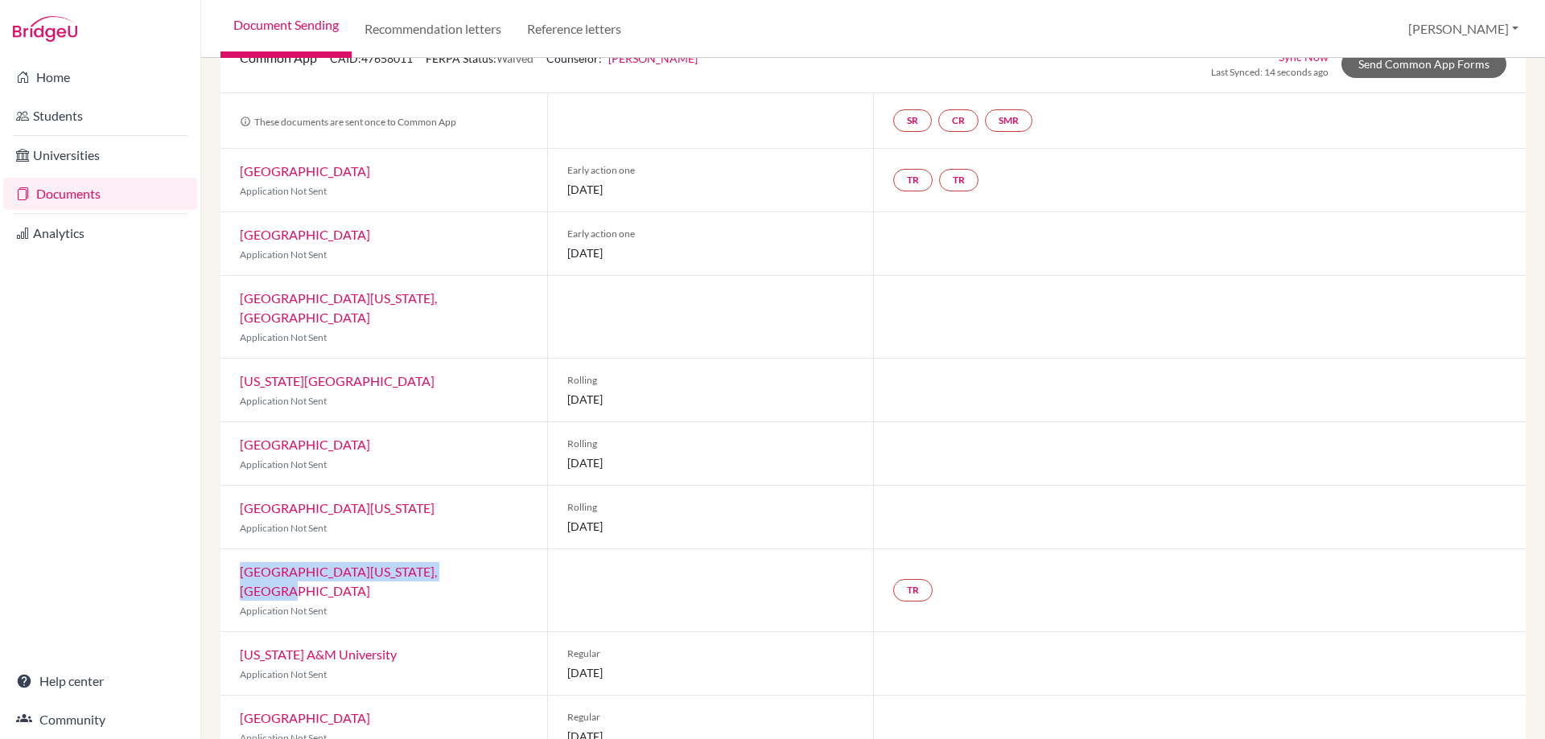
drag, startPoint x: 463, startPoint y: 551, endPoint x: 227, endPoint y: 536, distance: 237.0
click at [227, 549] on div "University of Maryland, College Park Application Not Sent" at bounding box center [383, 590] width 327 height 82
copy link "[GEOGRAPHIC_DATA][US_STATE], [GEOGRAPHIC_DATA]"
drag, startPoint x: 405, startPoint y: 615, endPoint x: 254, endPoint y: 618, distance: 150.5
click at [240, 632] on div "Texas A&M University Application Not Sent" at bounding box center [383, 663] width 327 height 63
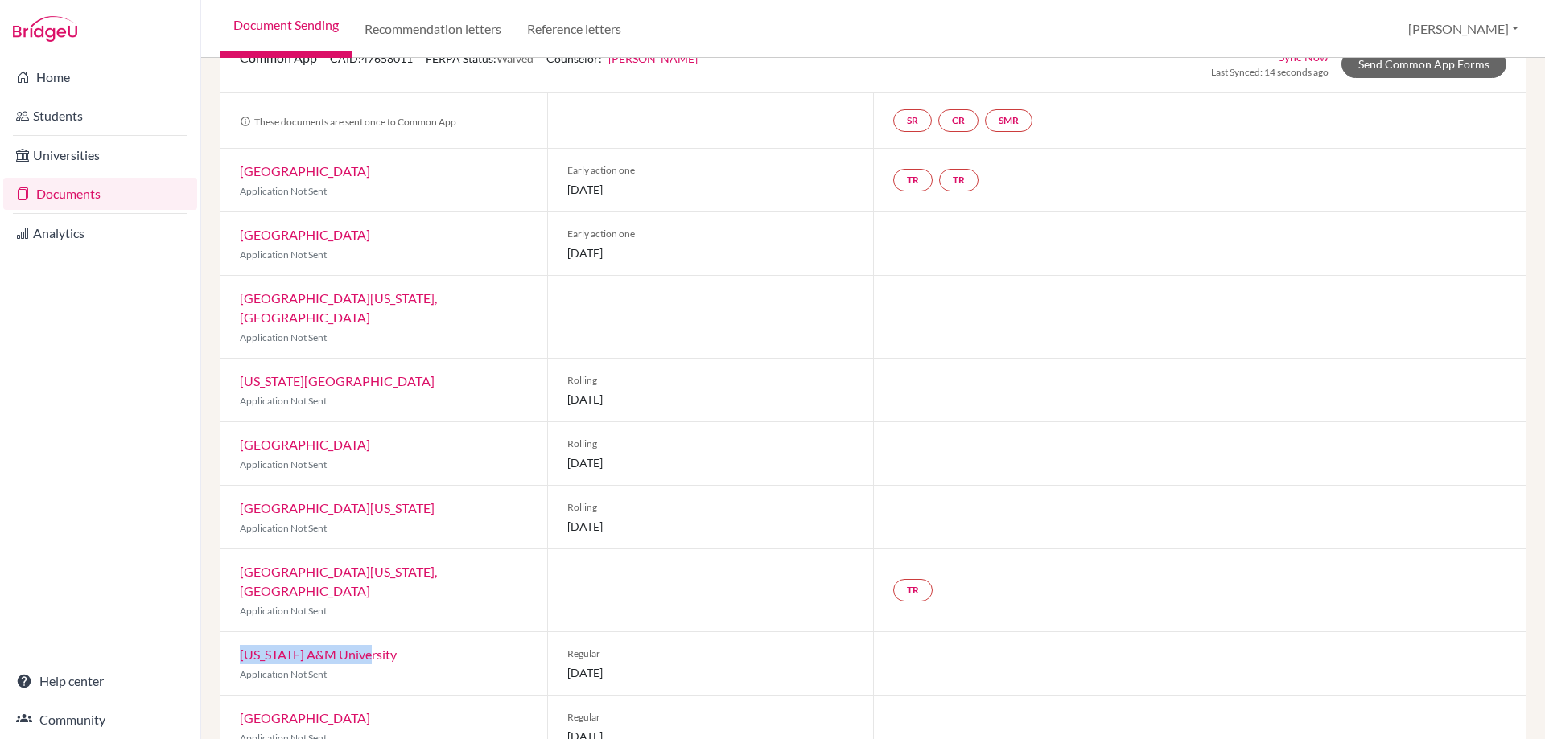
copy link "[US_STATE] A&M University"
drag, startPoint x: 405, startPoint y: 681, endPoint x: 237, endPoint y: 674, distance: 169.1
click at [237, 696] on div "Loyola University Chicago Application Not Sent" at bounding box center [383, 727] width 327 height 63
copy link "[GEOGRAPHIC_DATA]"
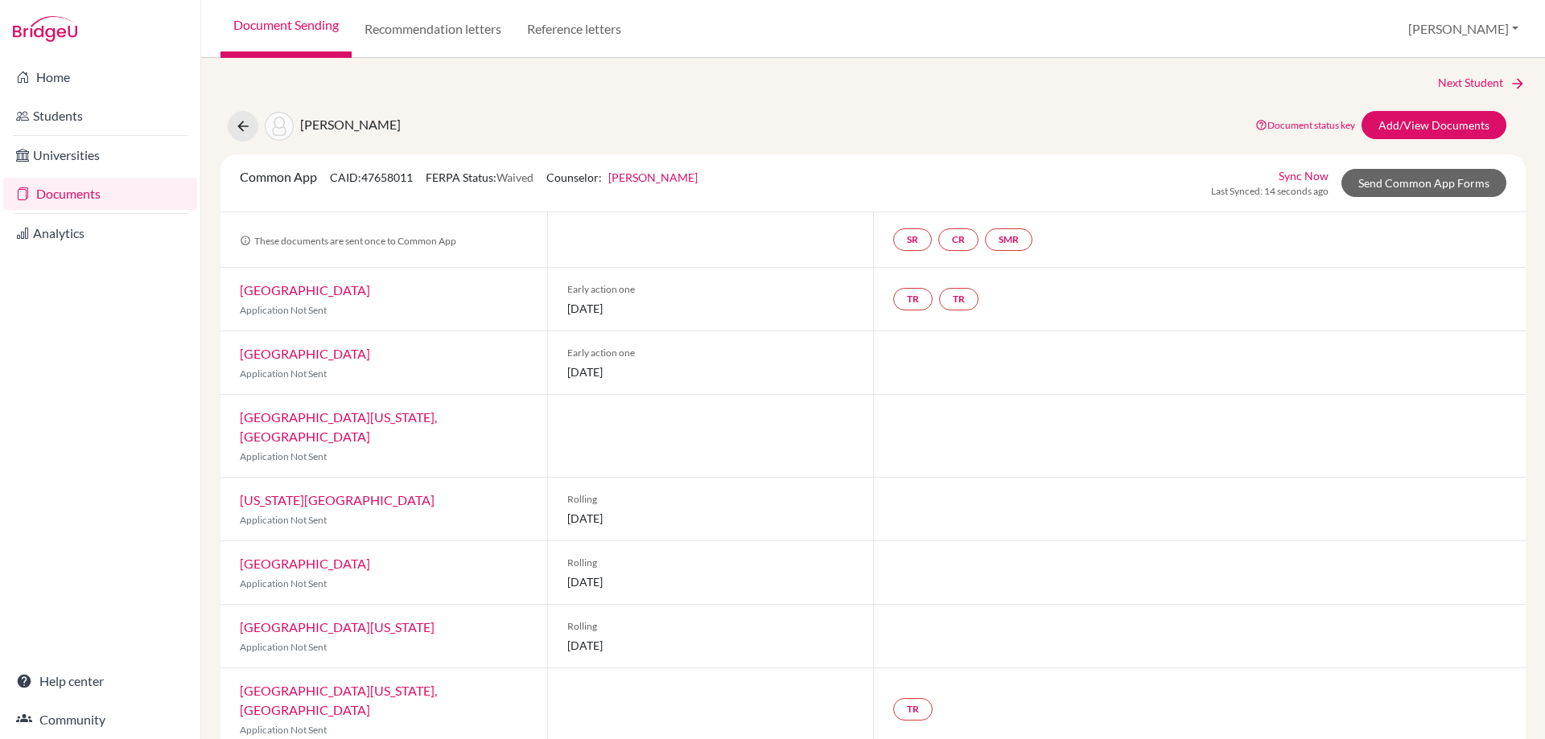
scroll to position [0, 0]
